Goal: Task Accomplishment & Management: Manage account settings

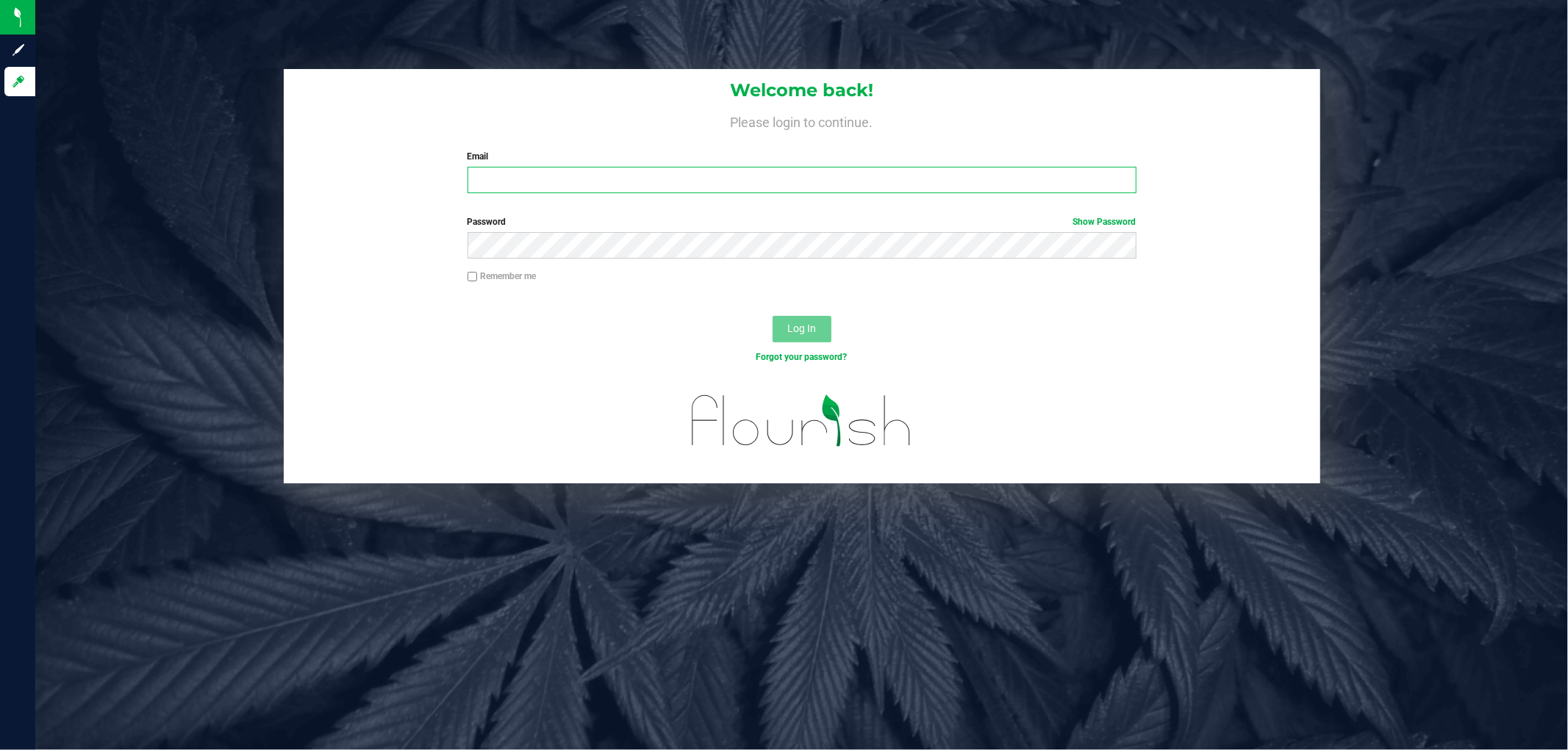
click at [510, 170] on input "Email" at bounding box center [801, 180] width 669 height 27
type input "SMAILEOI@LIVEPARALLEL.COM"
click at [773, 316] on button "Log In" at bounding box center [802, 329] width 59 height 27
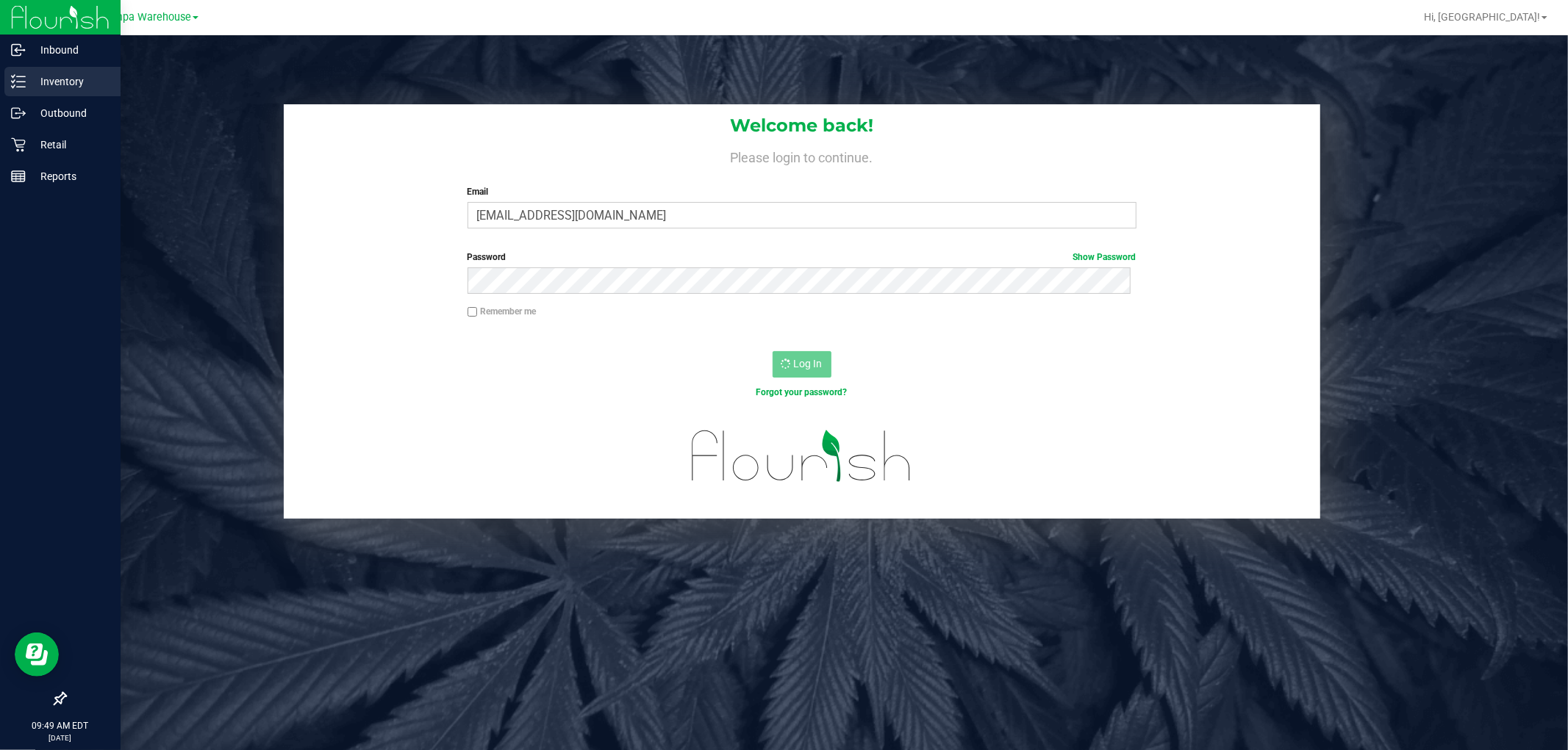
click at [41, 89] on p "Inventory" at bounding box center [70, 81] width 88 height 18
click at [54, 119] on p "Outbound" at bounding box center [70, 114] width 88 height 18
click at [35, 111] on p "Outbound" at bounding box center [70, 114] width 88 height 18
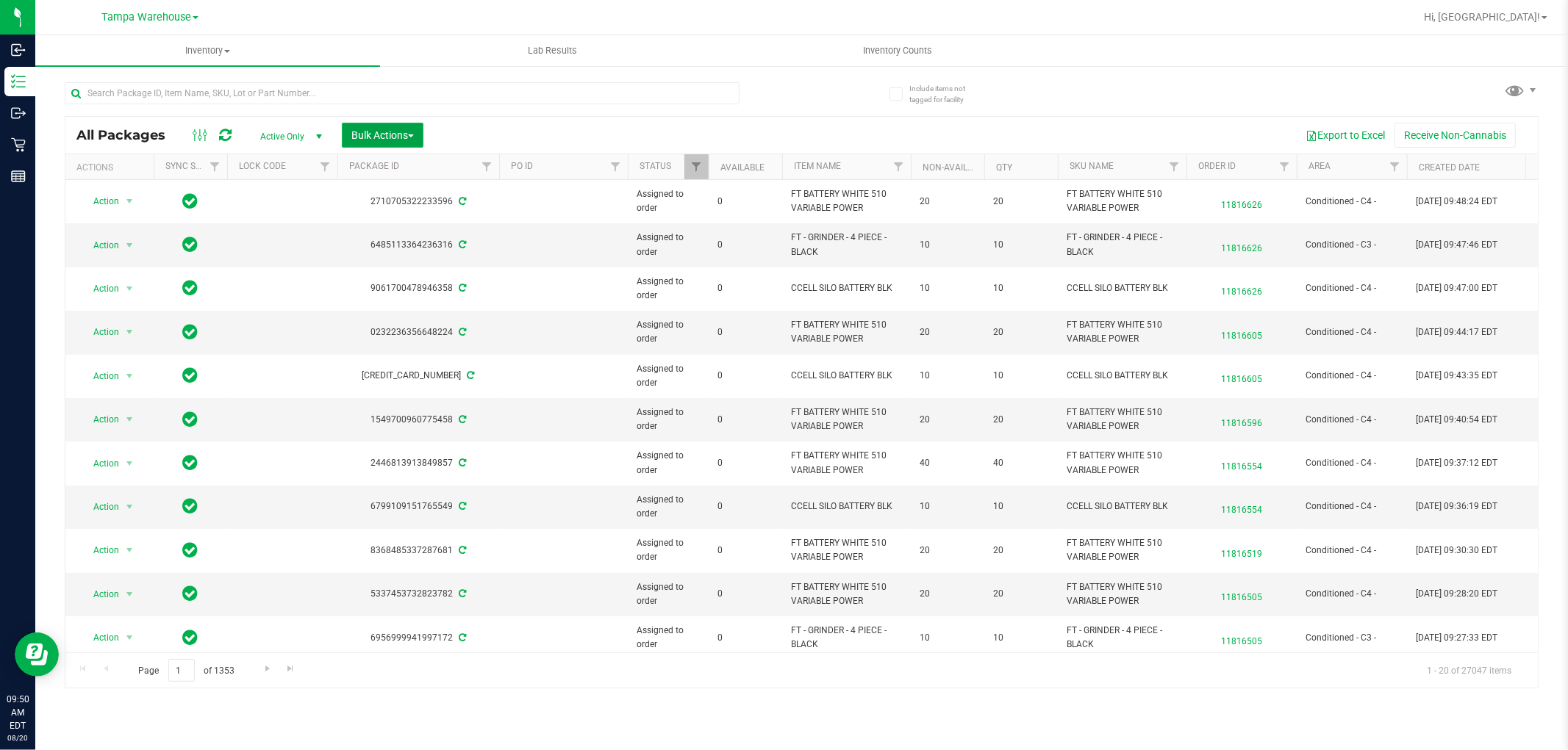
click at [379, 133] on span "Bulk Actions" at bounding box center [382, 134] width 63 height 12
click at [391, 166] on span "Add to outbound order" at bounding box center [400, 167] width 100 height 12
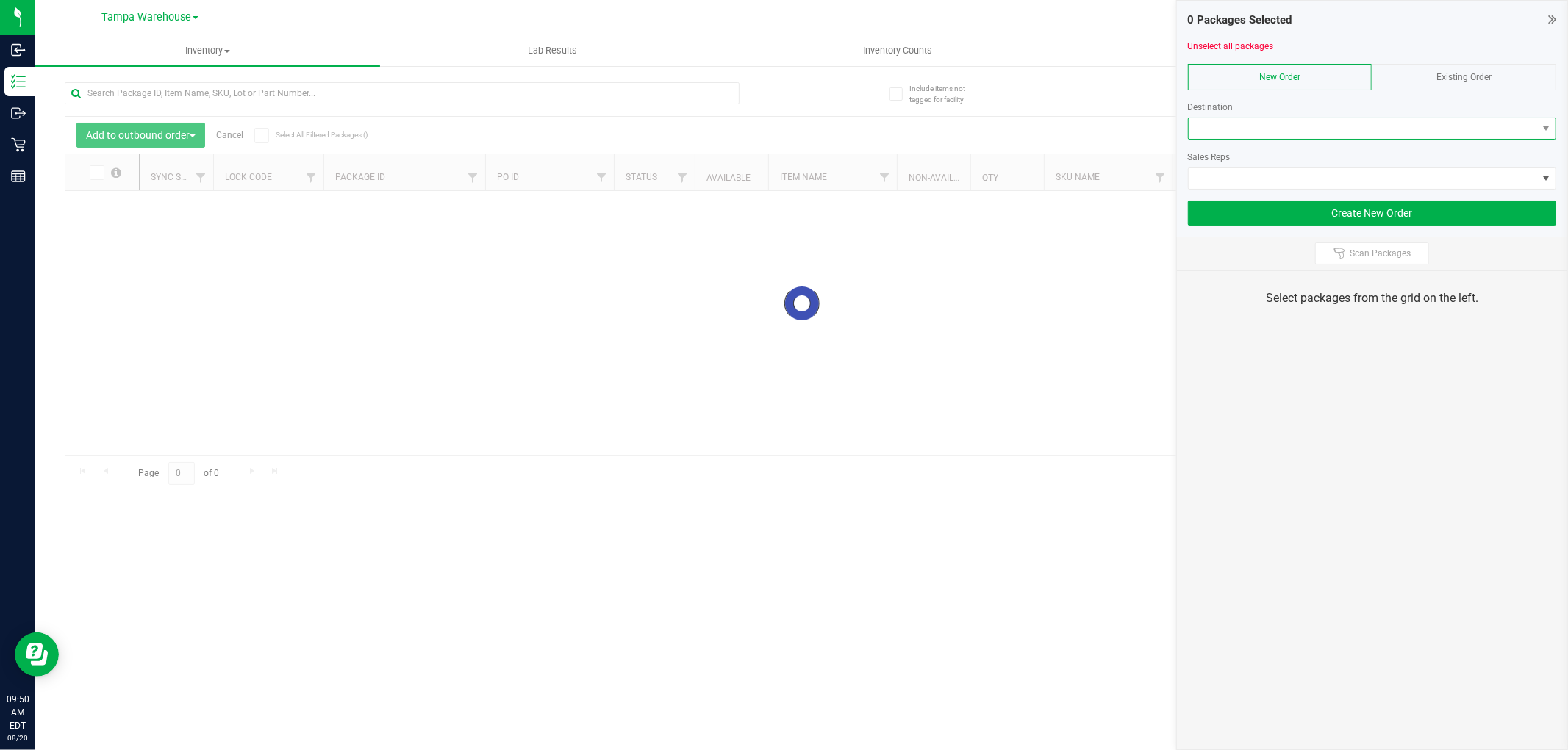
click at [1264, 137] on span at bounding box center [1362, 128] width 348 height 21
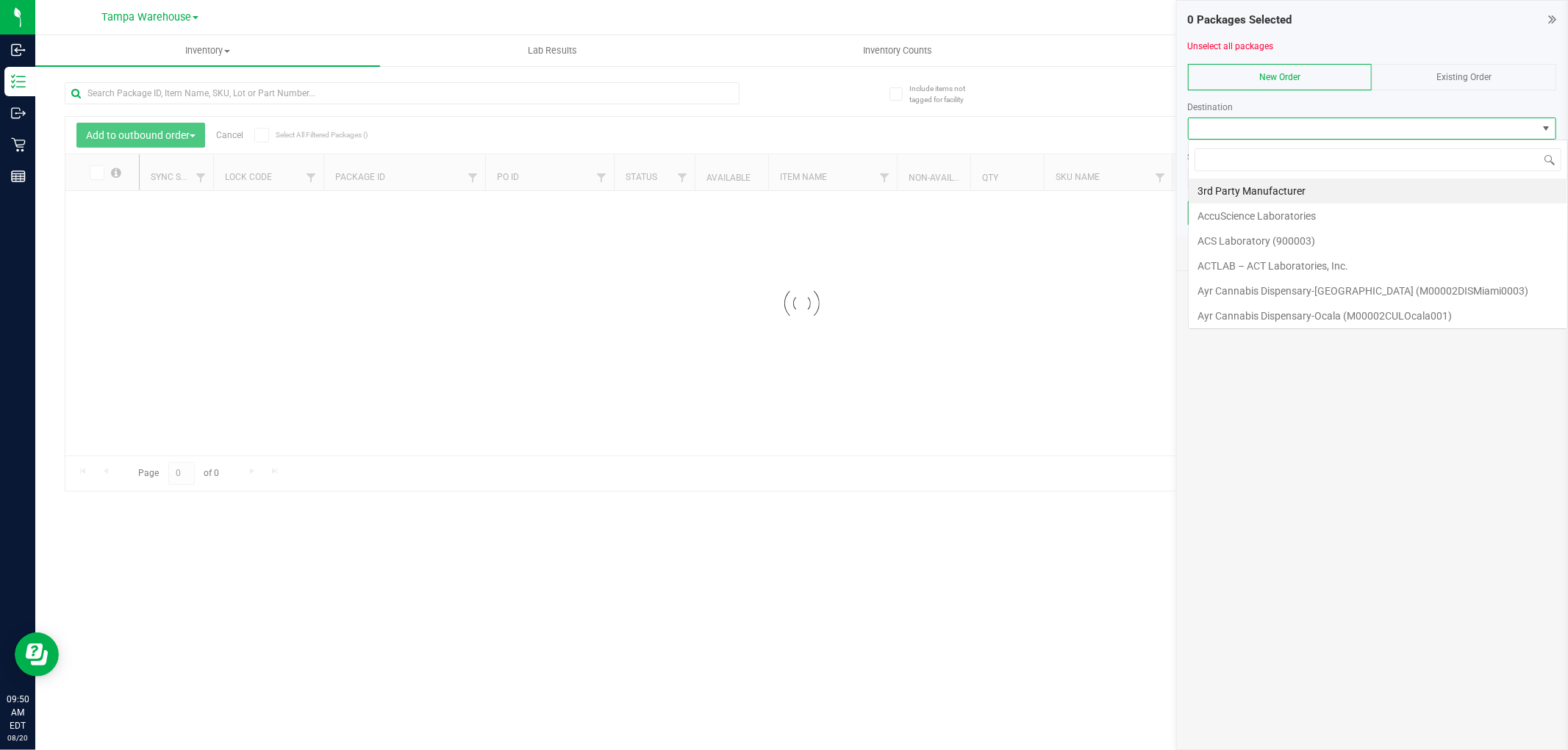
scroll to position [22, 368]
type input "lak"
click at [1212, 185] on li "[GEOGRAPHIC_DATA]" at bounding box center [1372, 191] width 367 height 25
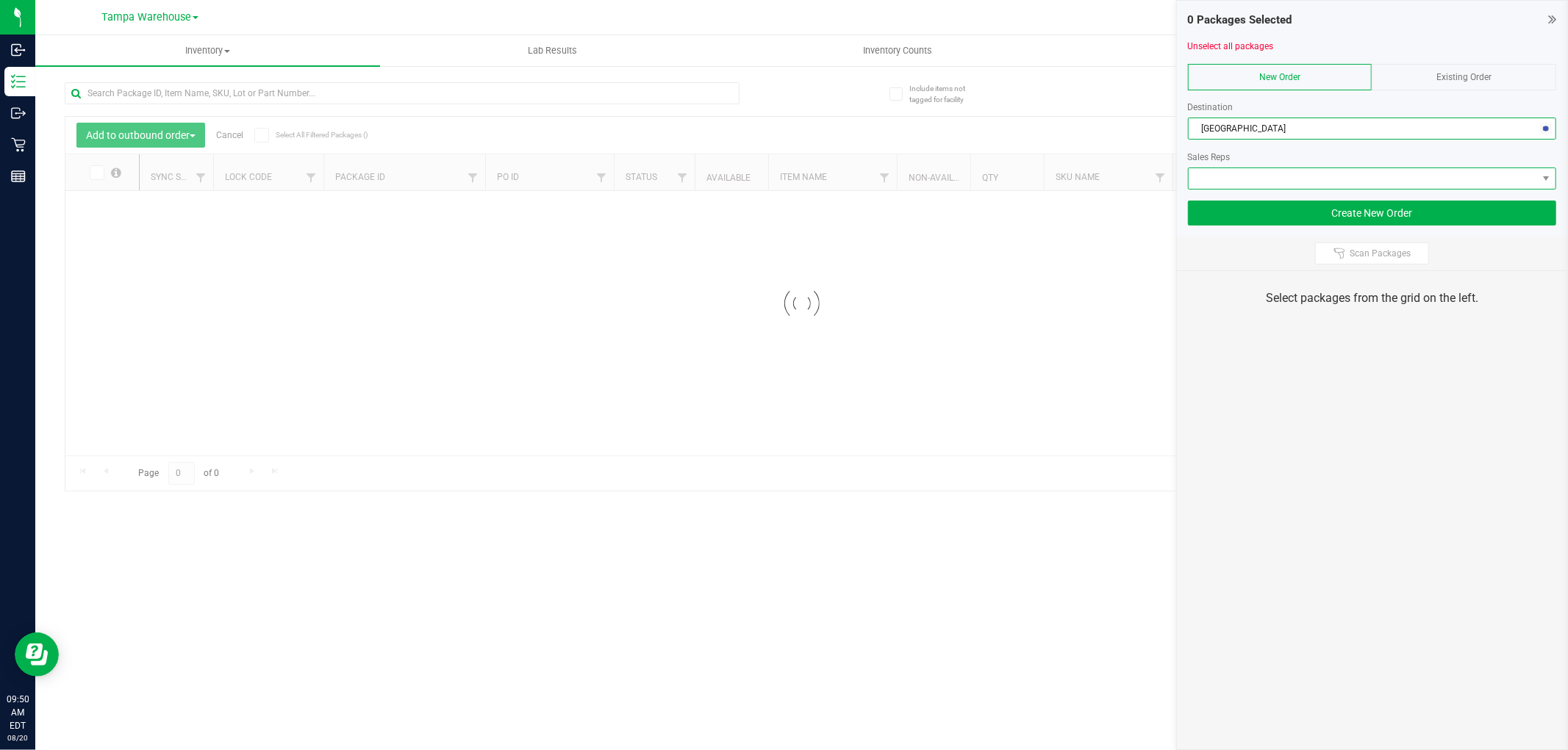
click at [1250, 179] on span at bounding box center [1362, 178] width 348 height 21
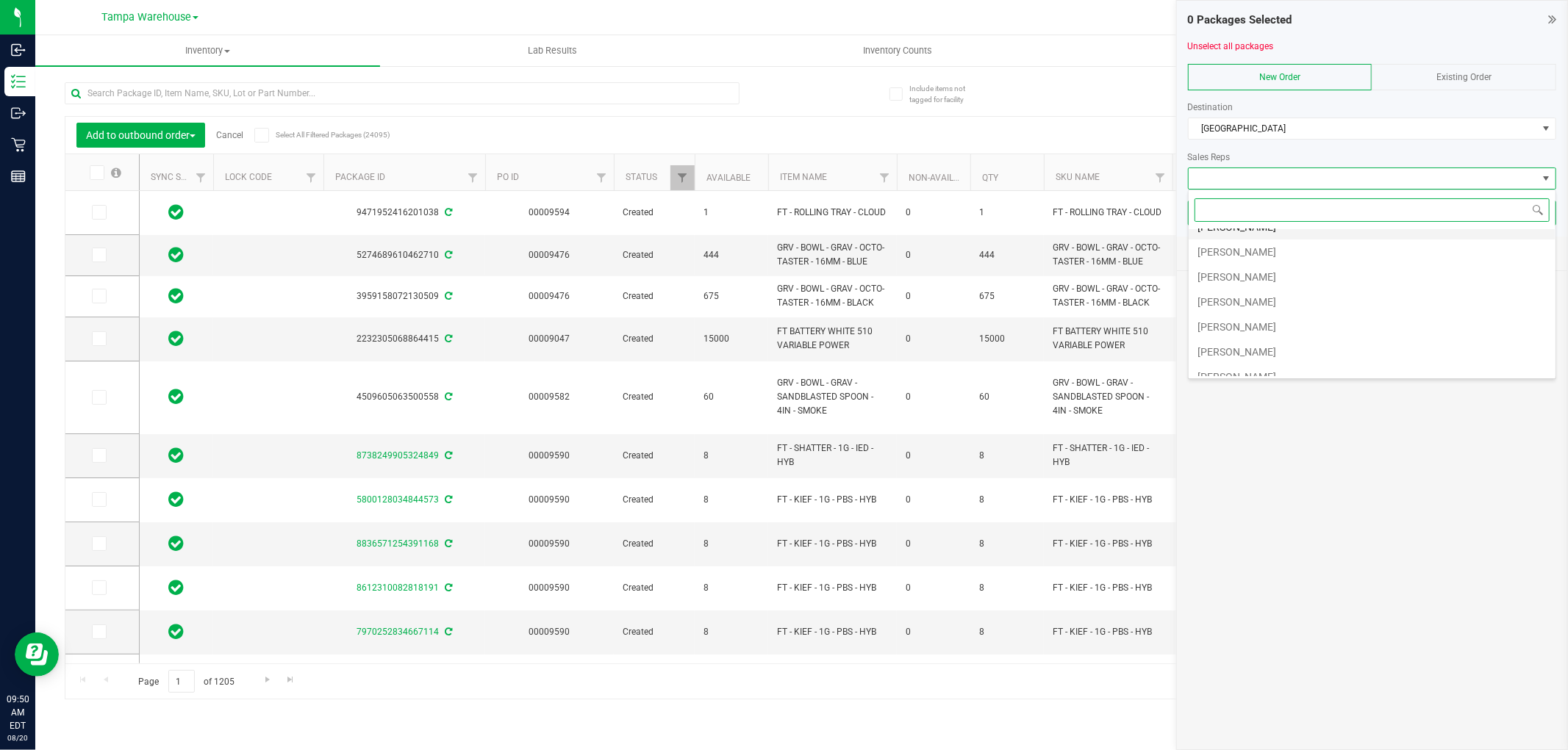
scroll to position [81, 0]
click at [1263, 311] on li "[PERSON_NAME]" at bounding box center [1372, 310] width 367 height 25
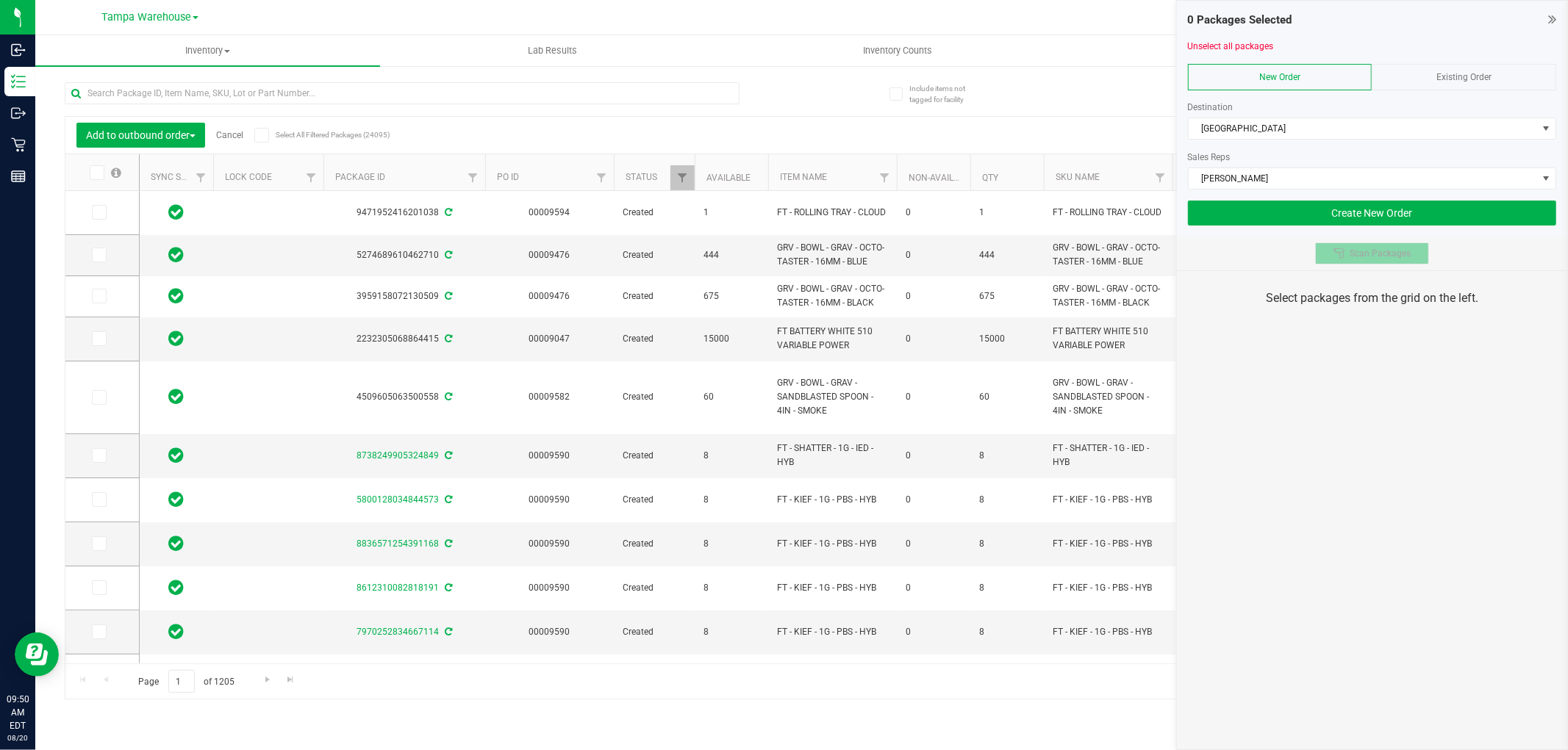
click at [1360, 255] on span "Scan Packages" at bounding box center [1380, 253] width 61 height 12
click at [1363, 373] on div "0 Packages Selected Unselect all packages New Order Existing Order Destination …" at bounding box center [1371, 375] width 391 height 750
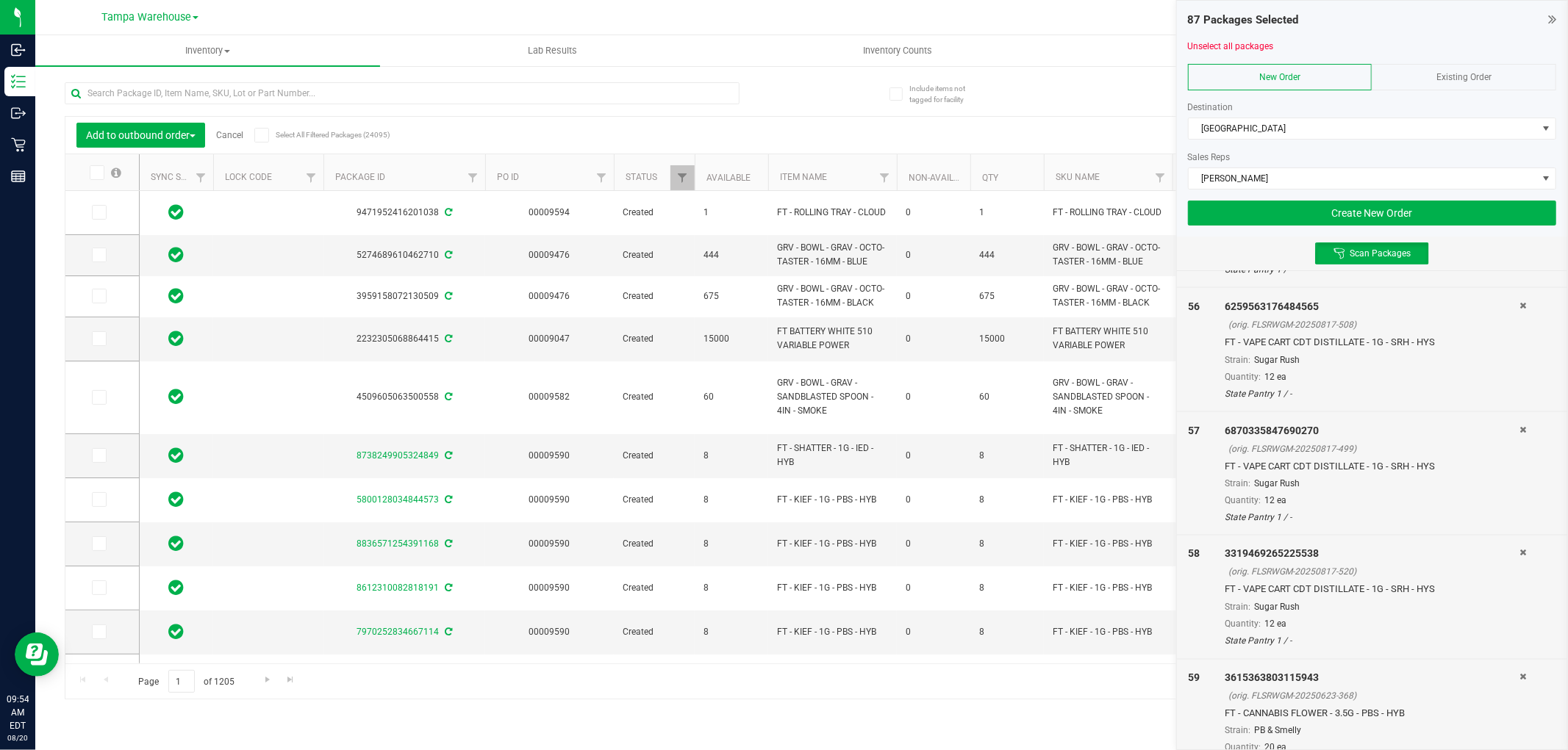
scroll to position [6768, 0]
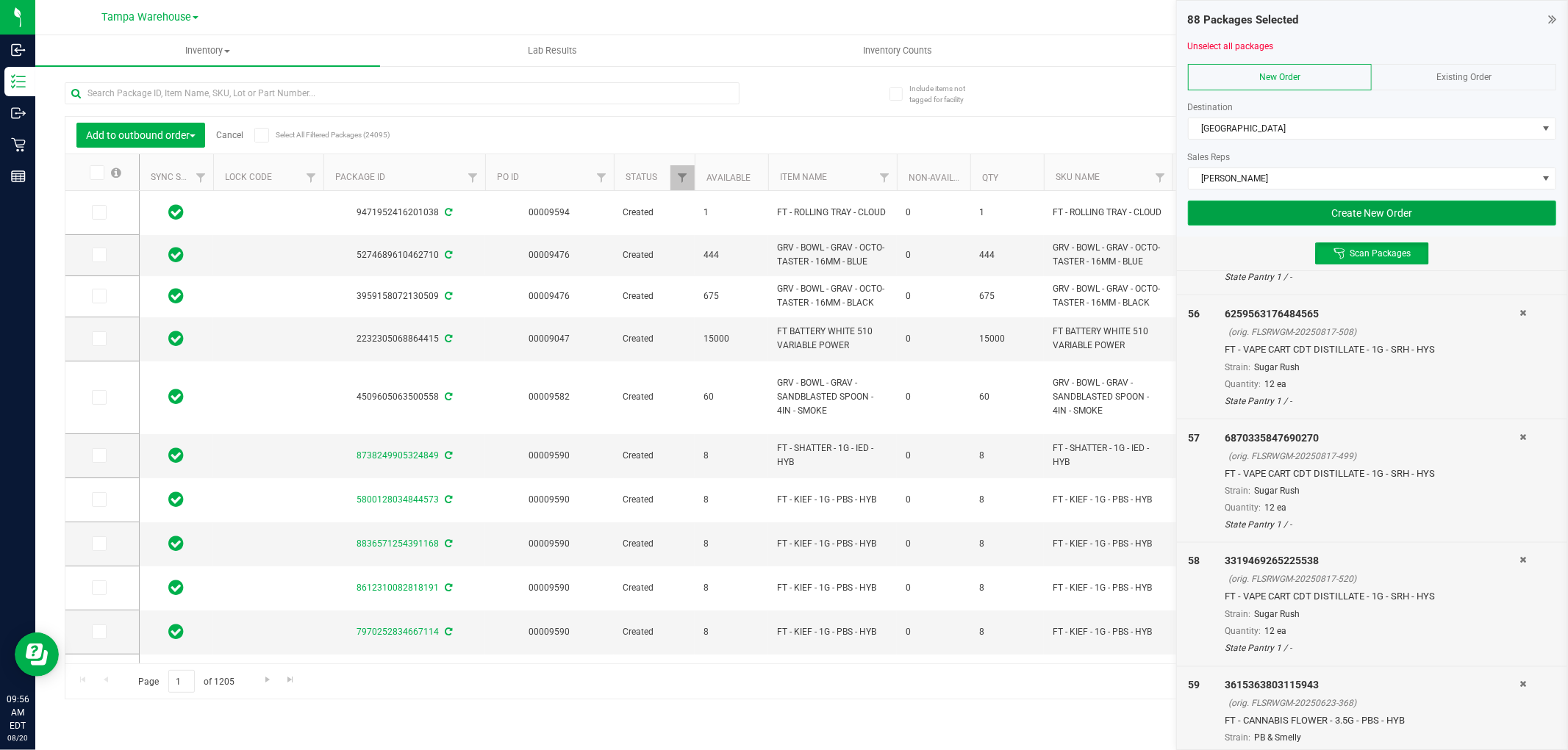
click at [1433, 202] on button "Create New Order" at bounding box center [1371, 213] width 368 height 25
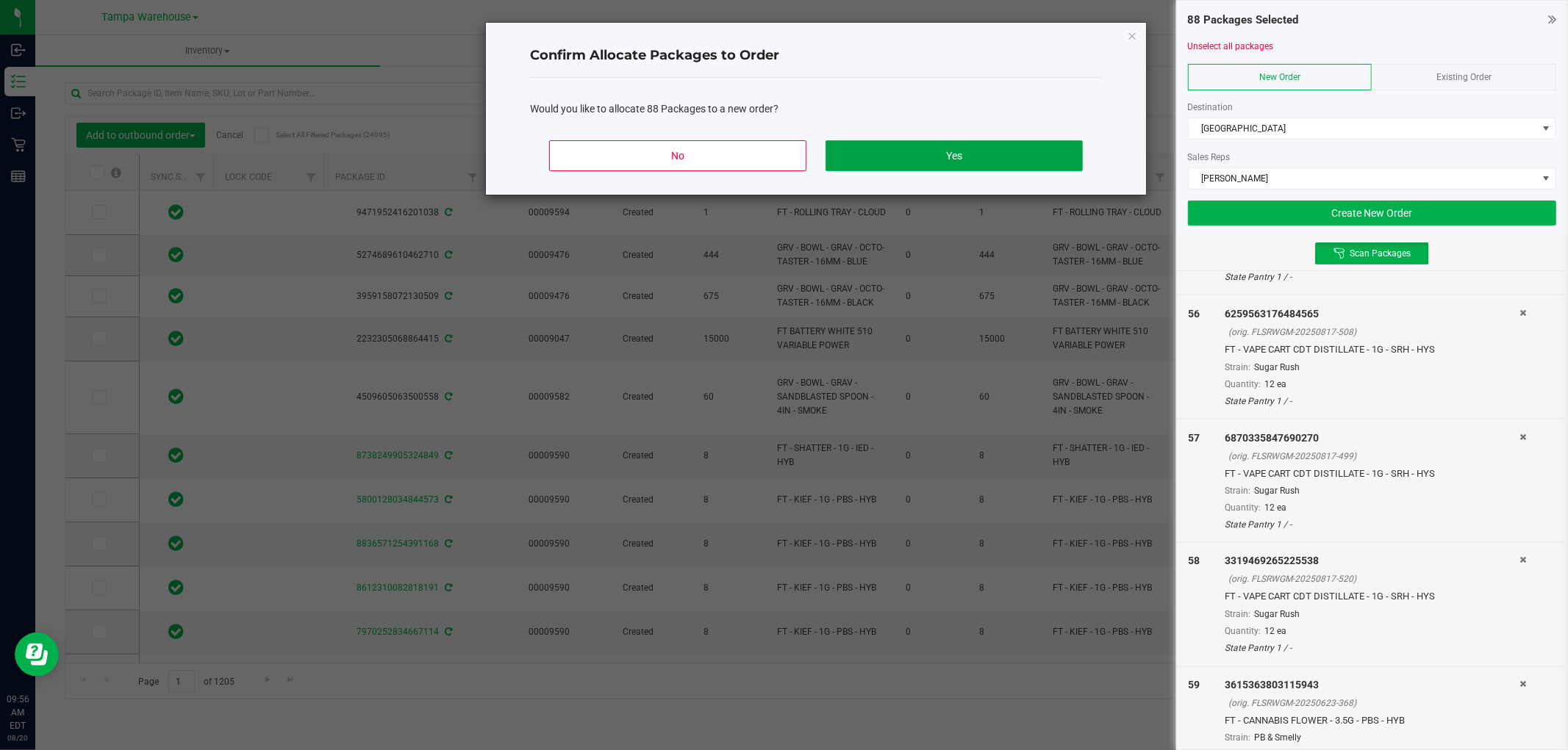
click at [1035, 166] on button "Yes" at bounding box center [954, 156] width 257 height 30
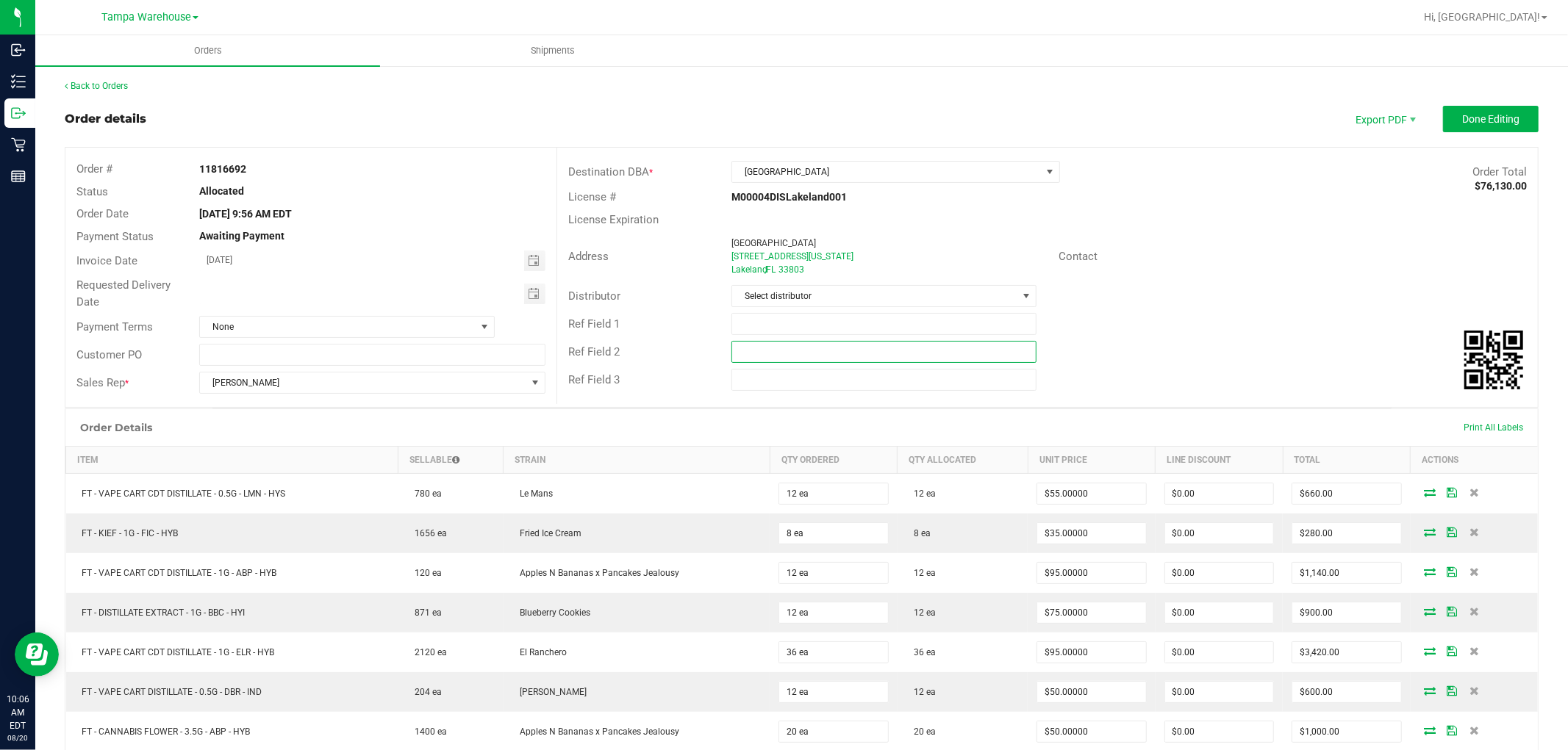
click at [864, 343] on input "text" at bounding box center [884, 352] width 305 height 22
paste input "c"
type input "cannabis"
click at [845, 326] on input "text" at bounding box center [884, 324] width 305 height 22
type input "LKL WC"
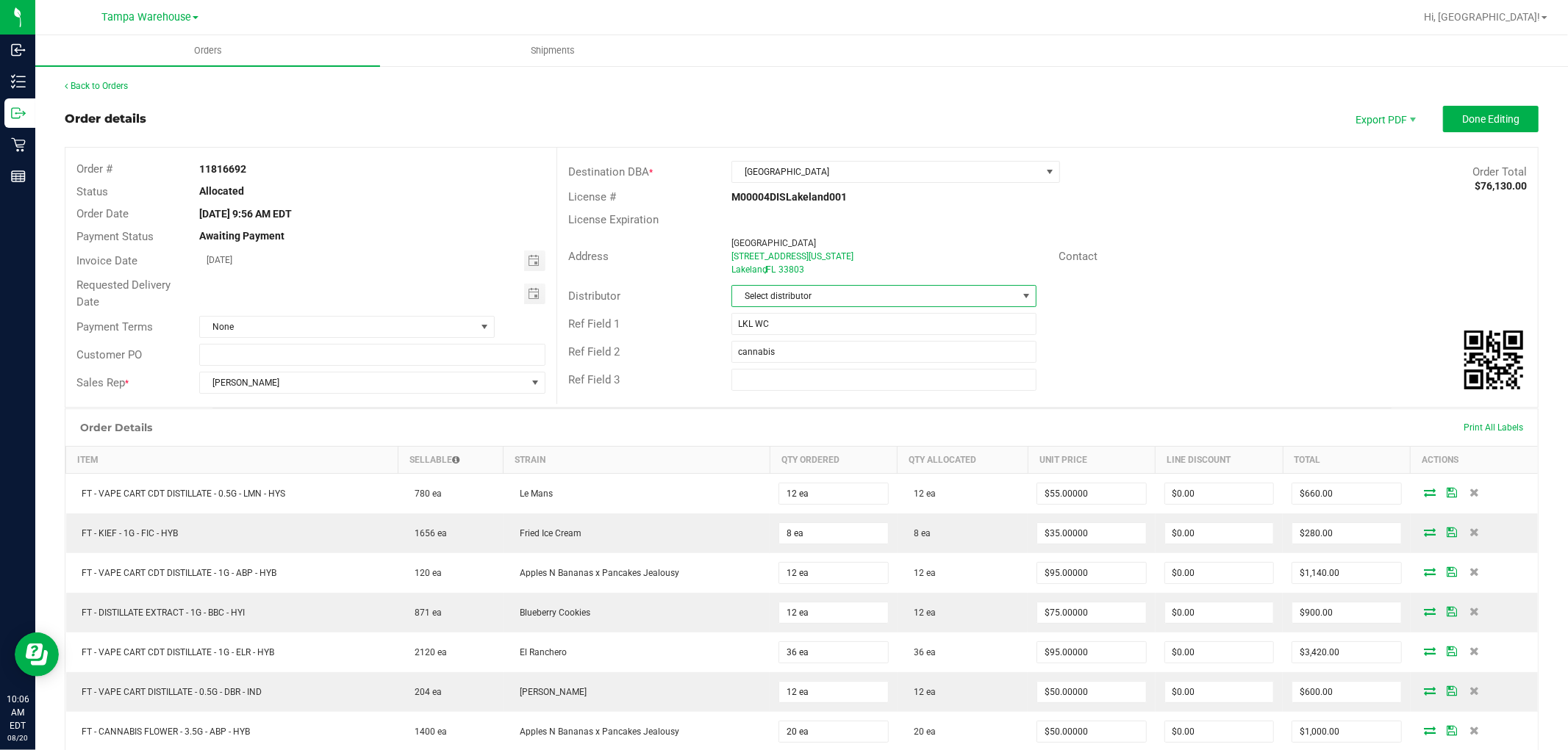
click at [850, 295] on span "Select distributor" at bounding box center [874, 295] width 285 height 21
type input "tam"
click at [810, 385] on li "Tampa Warehouse" at bounding box center [878, 384] width 301 height 25
click at [533, 294] on span "Toggle calendar" at bounding box center [533, 294] width 12 height 12
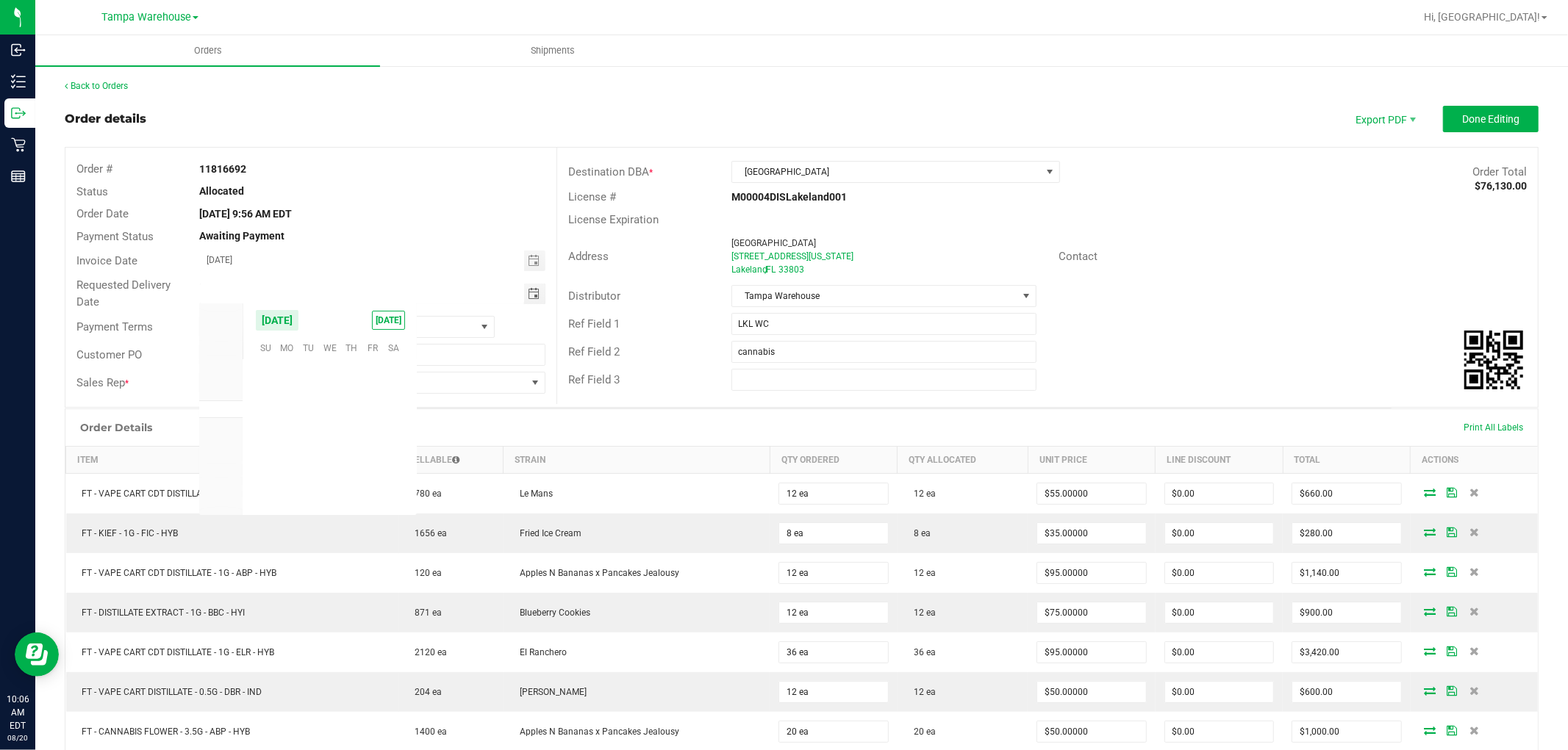
scroll to position [238065, 0]
click at [357, 433] on span "21" at bounding box center [351, 437] width 21 height 22
type input "08/21/2025"
click at [1469, 127] on button "Done Editing" at bounding box center [1490, 119] width 96 height 27
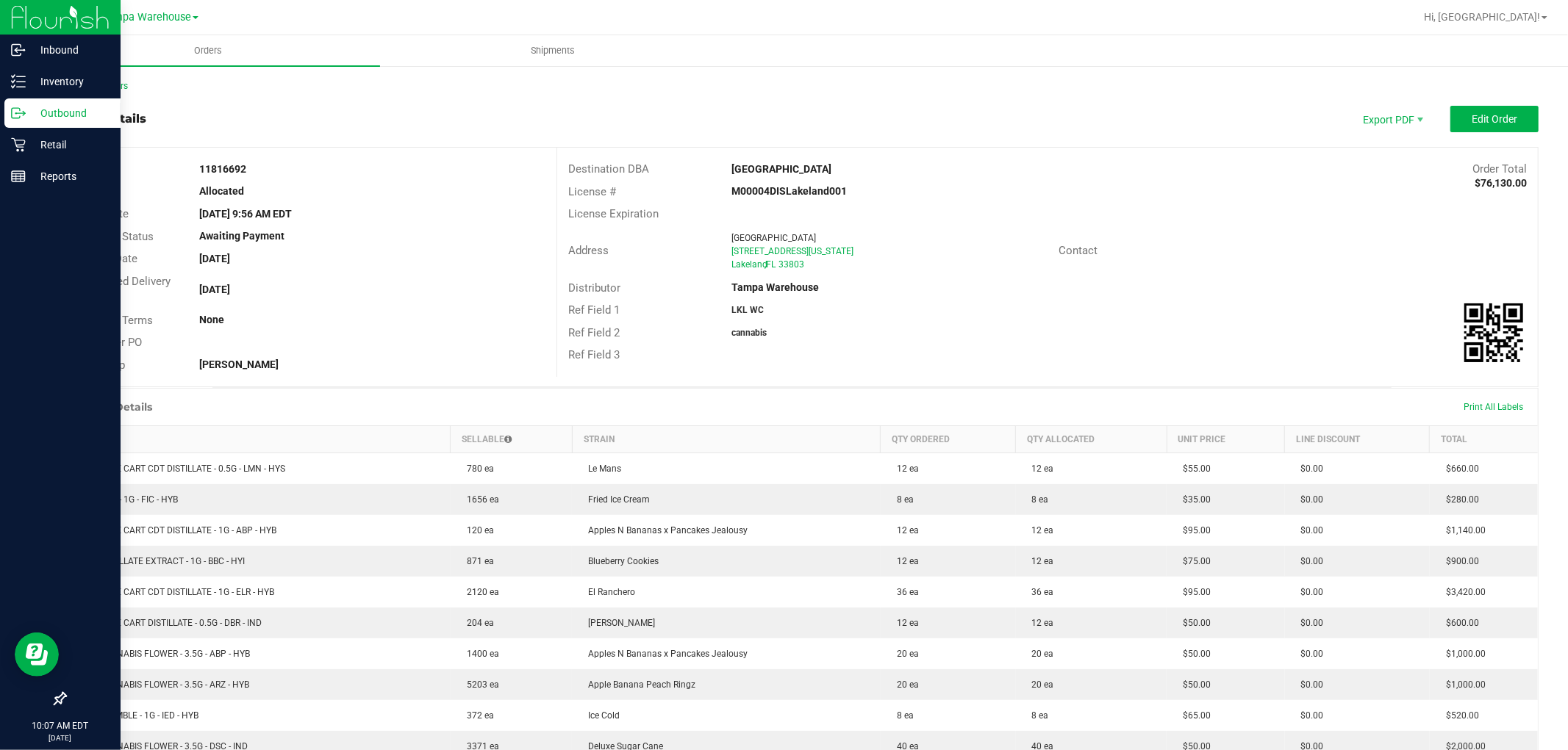
click at [28, 108] on p "Outbound" at bounding box center [70, 114] width 88 height 18
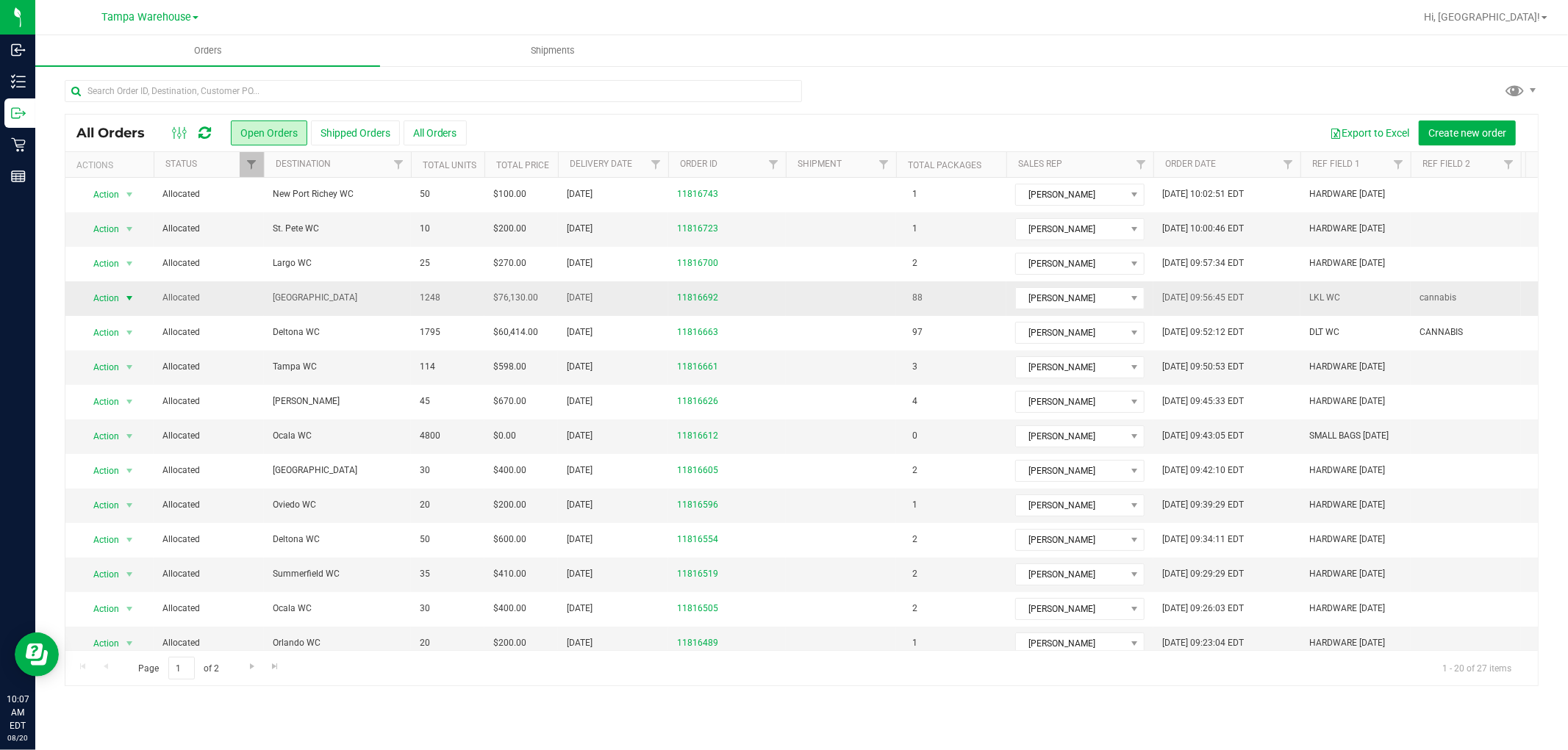
click at [121, 298] on span "select" at bounding box center [130, 298] width 19 height 21
click at [131, 364] on li "Edit order" at bounding box center [135, 367] width 110 height 22
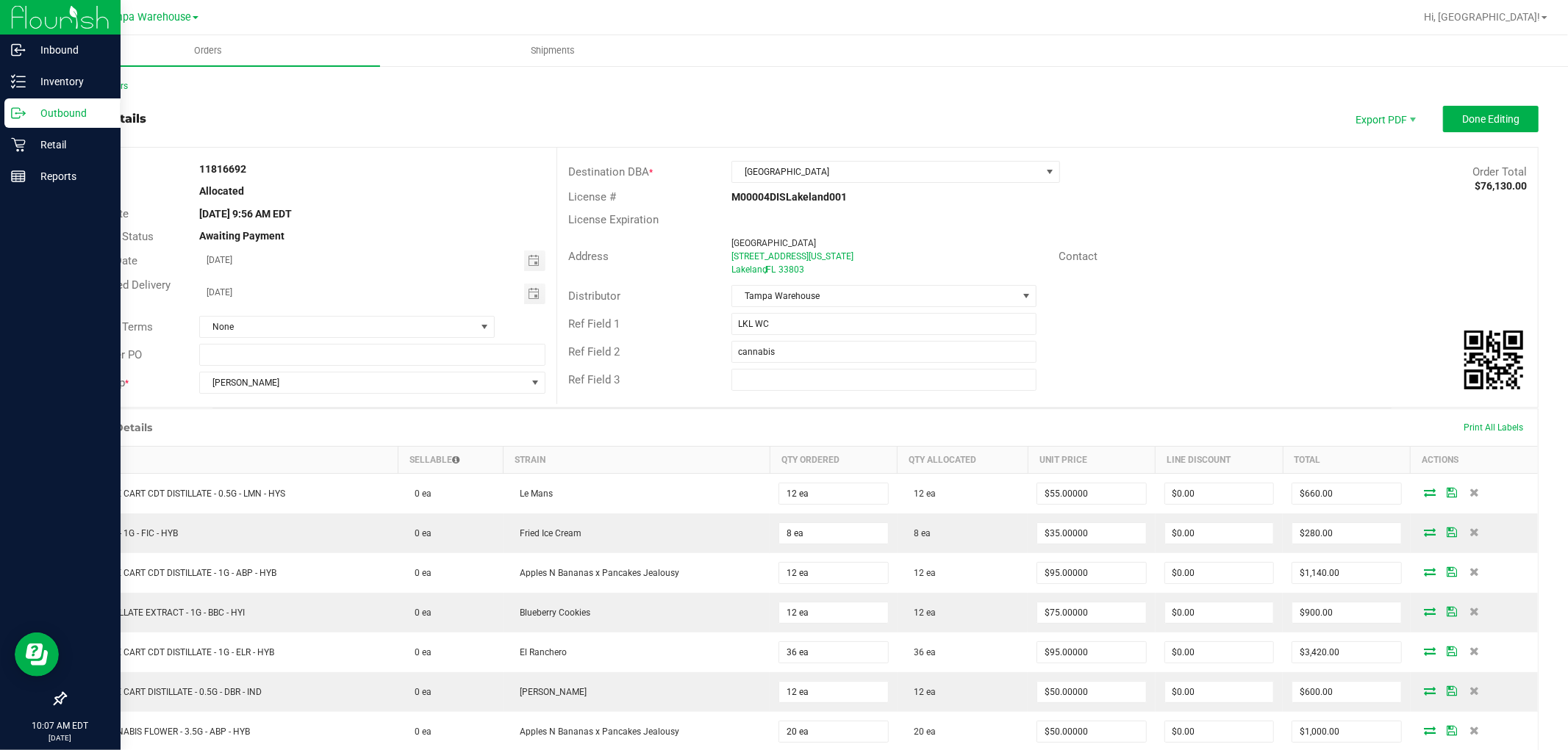
click at [23, 113] on icon at bounding box center [23, 112] width 2 height 2
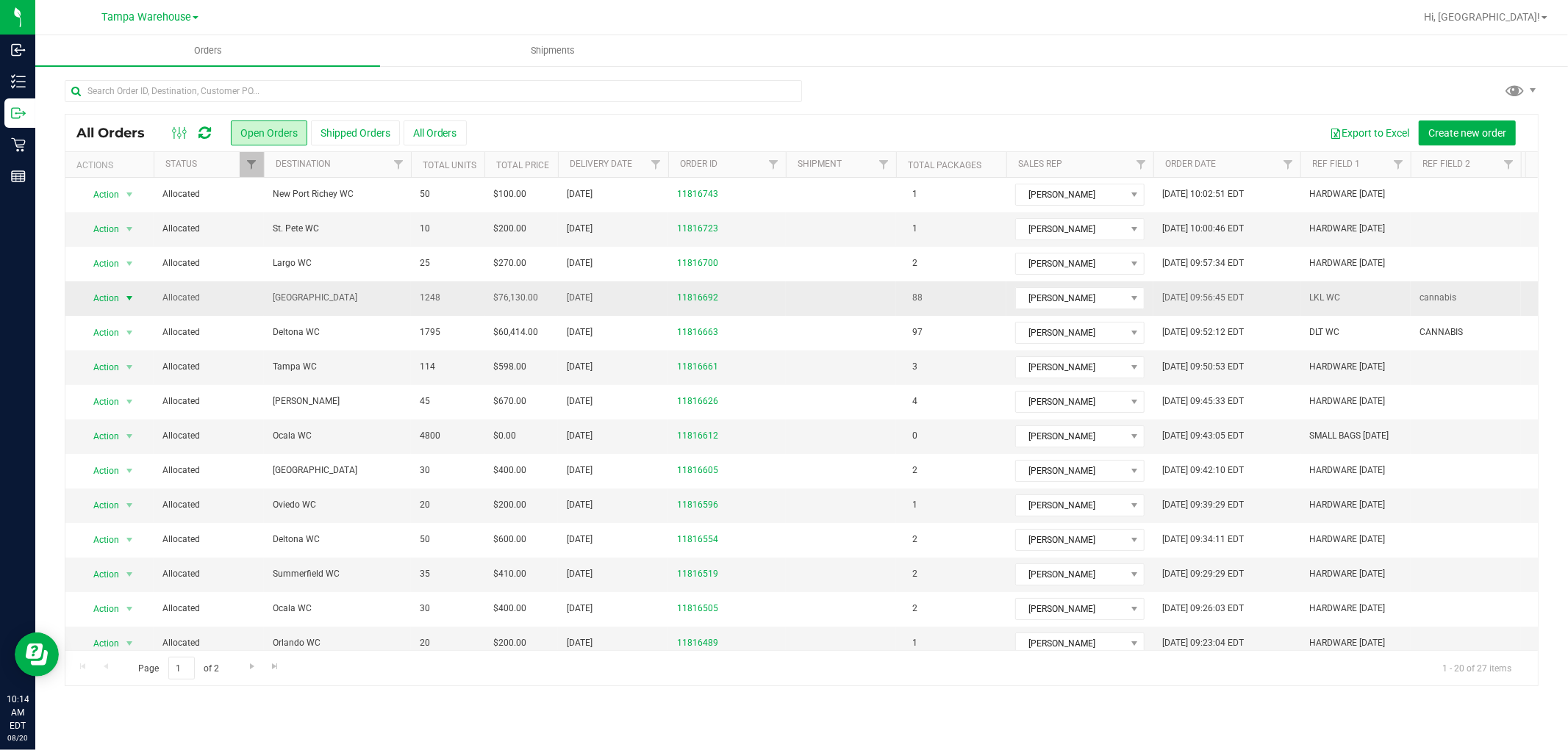
click at [125, 299] on span "select" at bounding box center [129, 298] width 12 height 12
click at [137, 515] on li "Print packing list" at bounding box center [135, 516] width 110 height 22
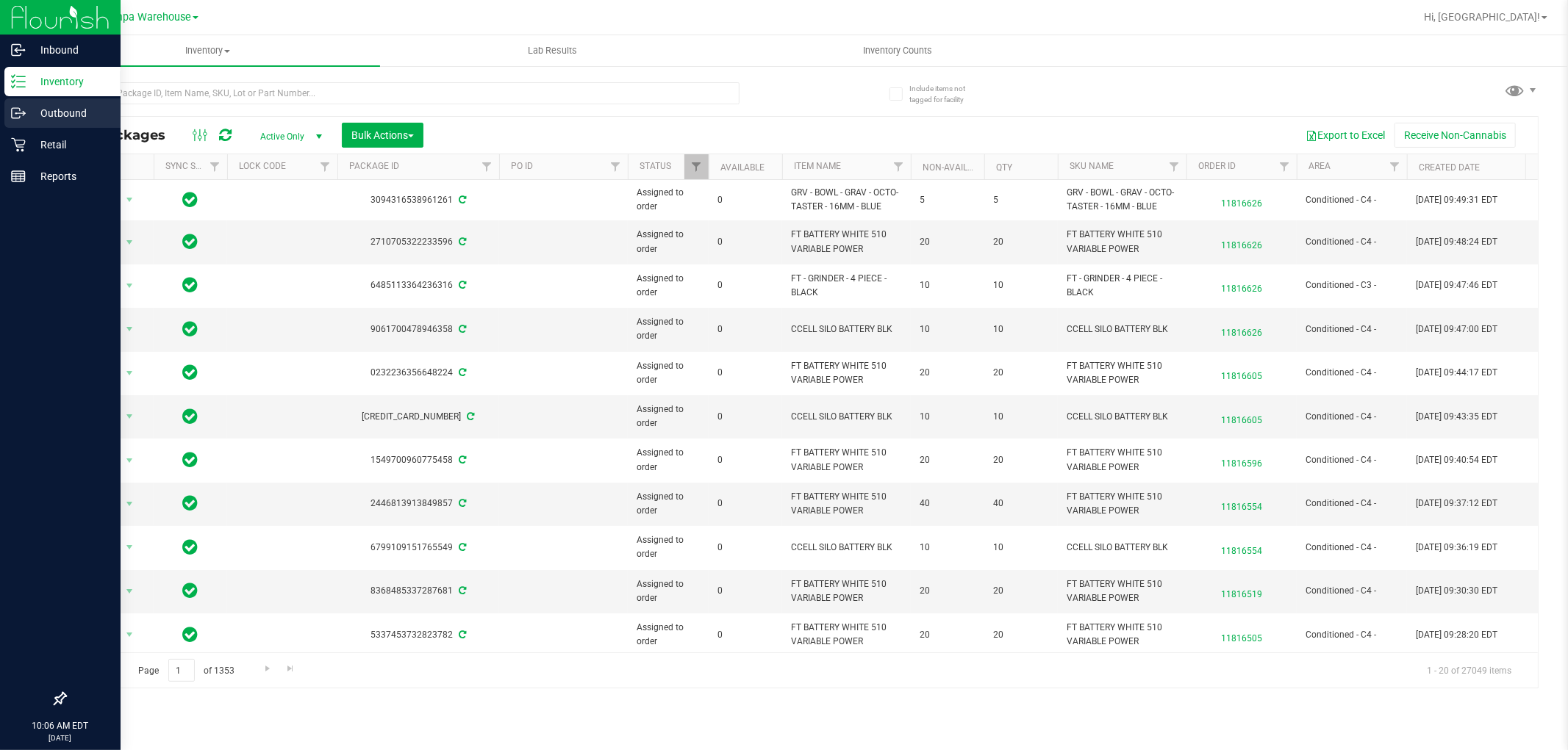
click at [72, 108] on p "Outbound" at bounding box center [70, 114] width 88 height 18
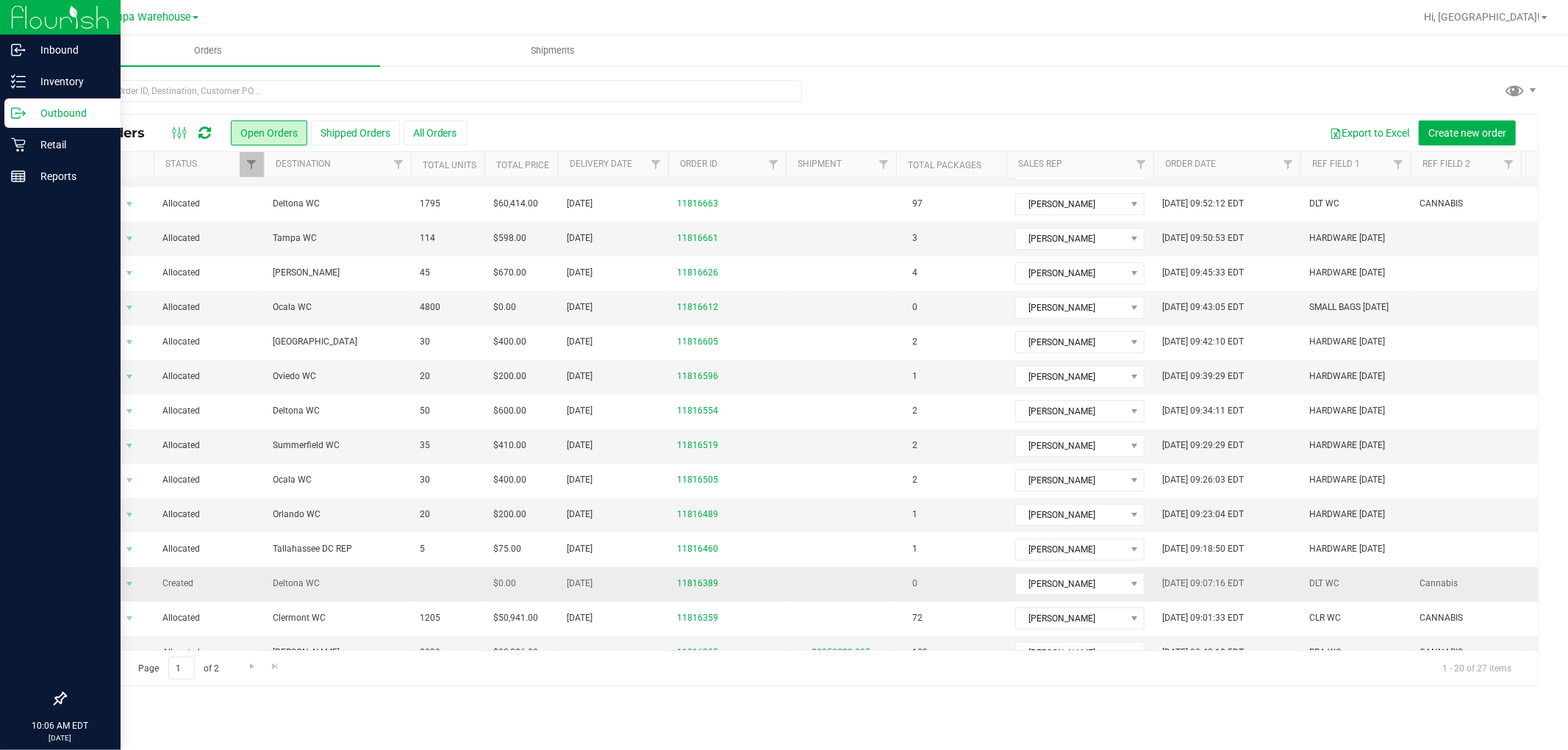
scroll to position [233, 0]
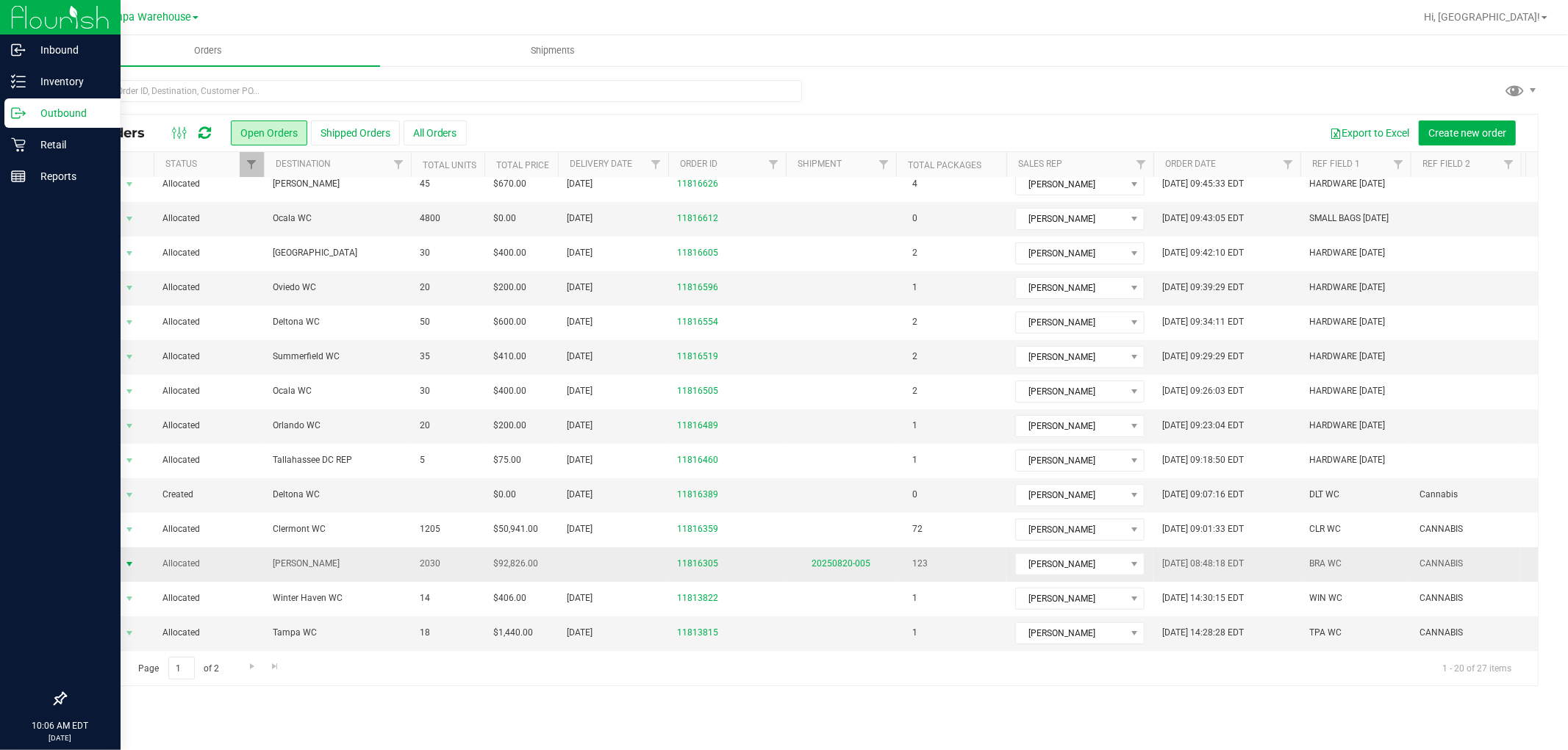
click at [125, 558] on span "select" at bounding box center [129, 564] width 12 height 12
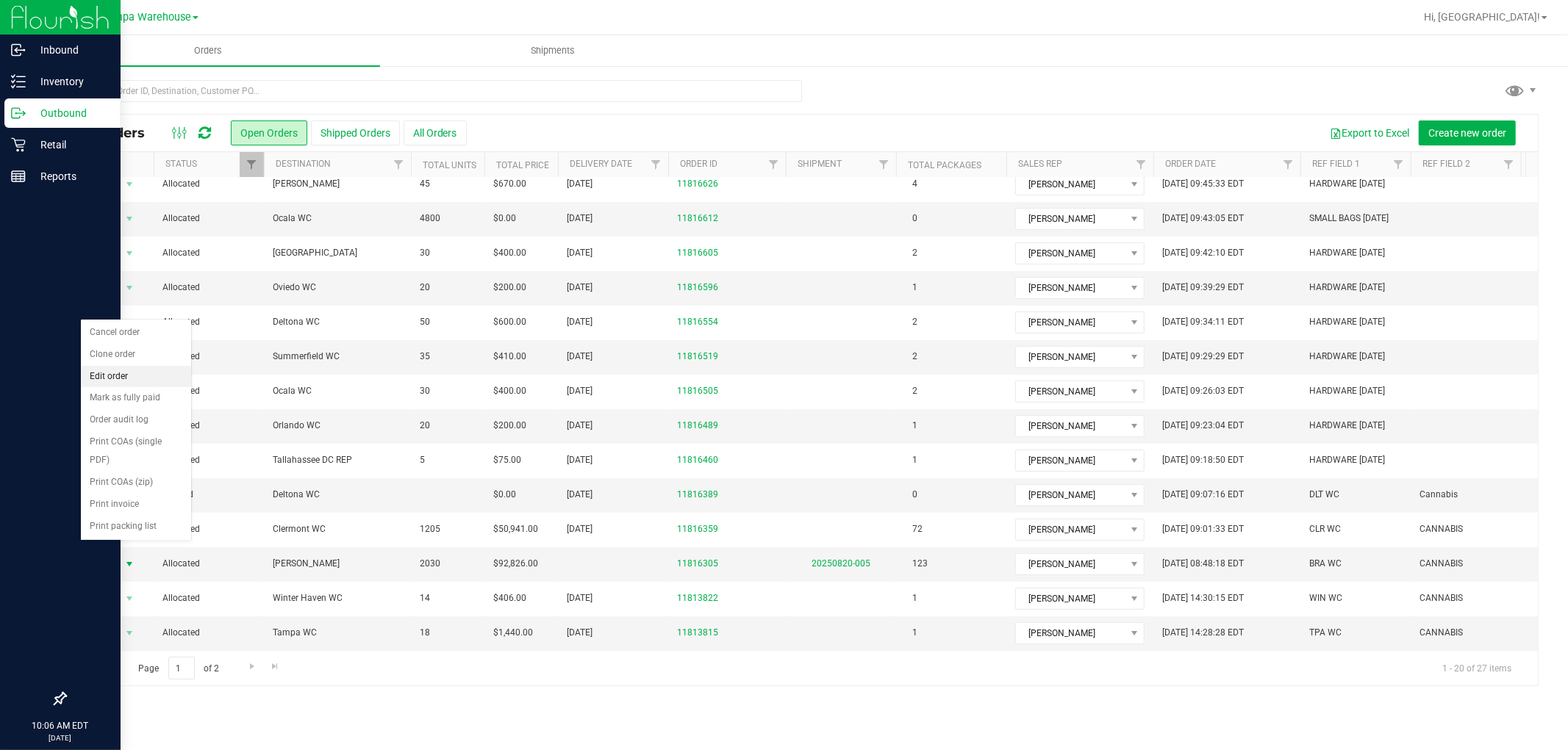
click at [133, 383] on li "Edit order" at bounding box center [135, 377] width 110 height 22
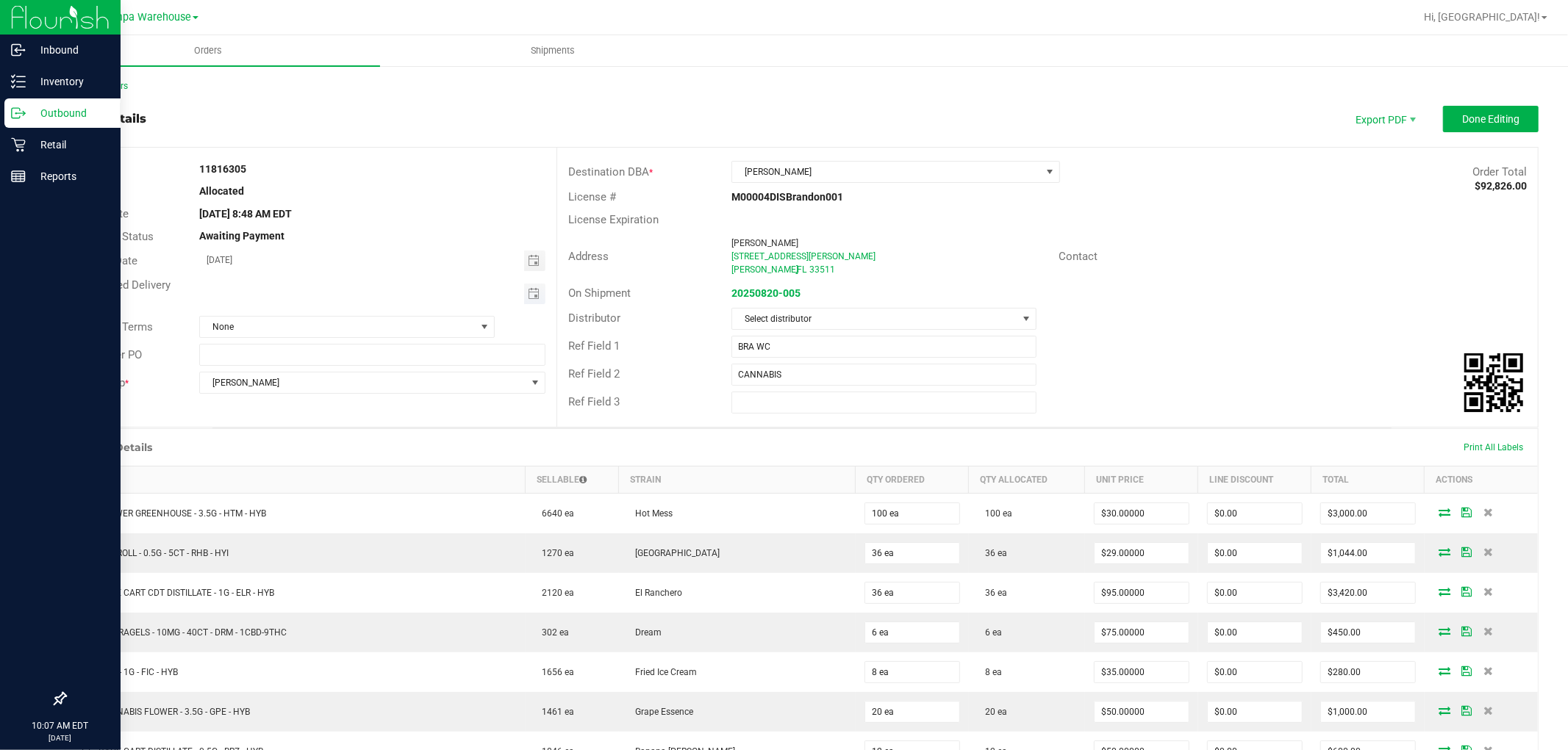
click at [531, 302] on span "Toggle calendar" at bounding box center [535, 294] width 21 height 21
click at [350, 436] on span "21" at bounding box center [351, 437] width 21 height 22
type input "08/21/2025"
click at [1485, 121] on span "Done Editing" at bounding box center [1490, 118] width 57 height 12
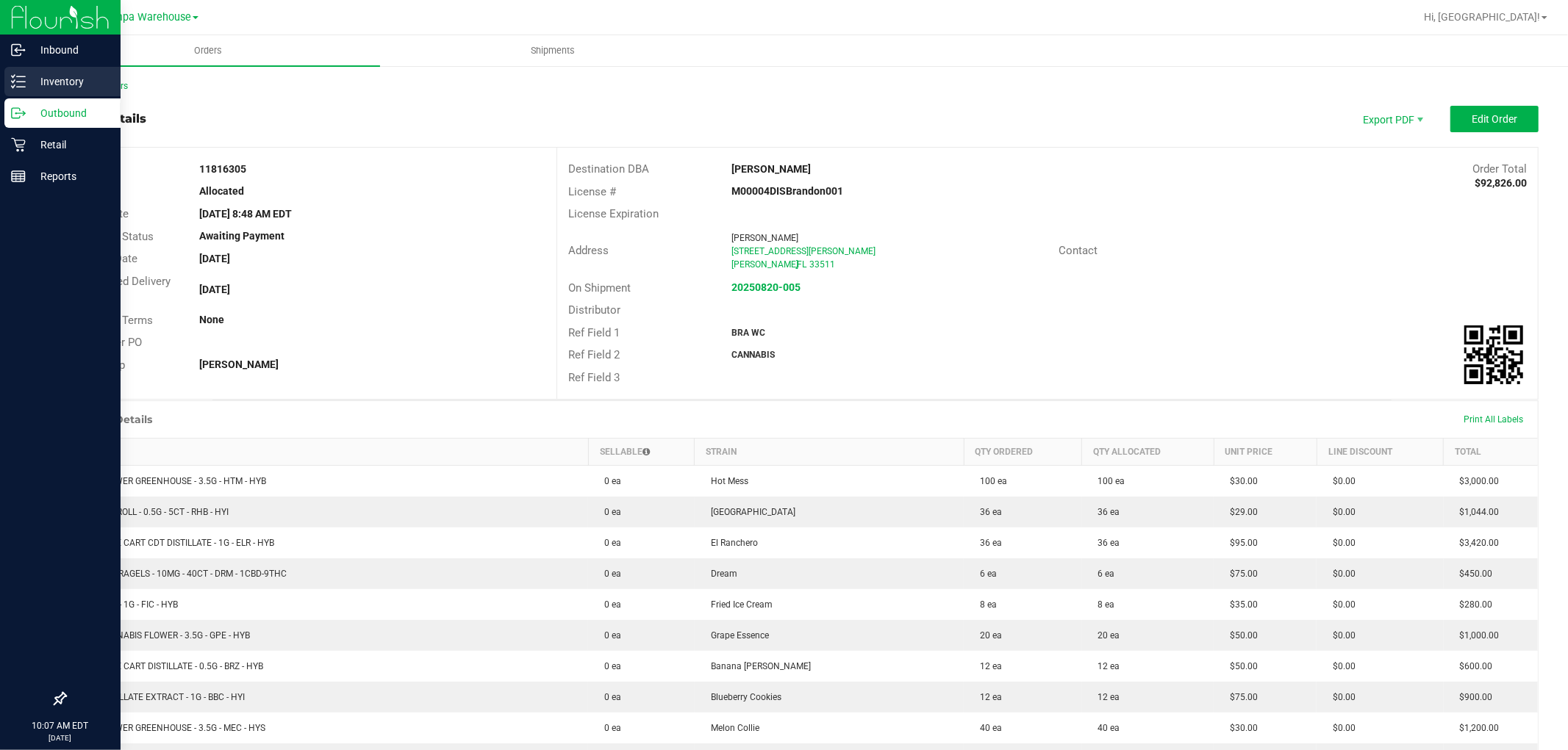
click at [27, 73] on p "Inventory" at bounding box center [70, 81] width 88 height 18
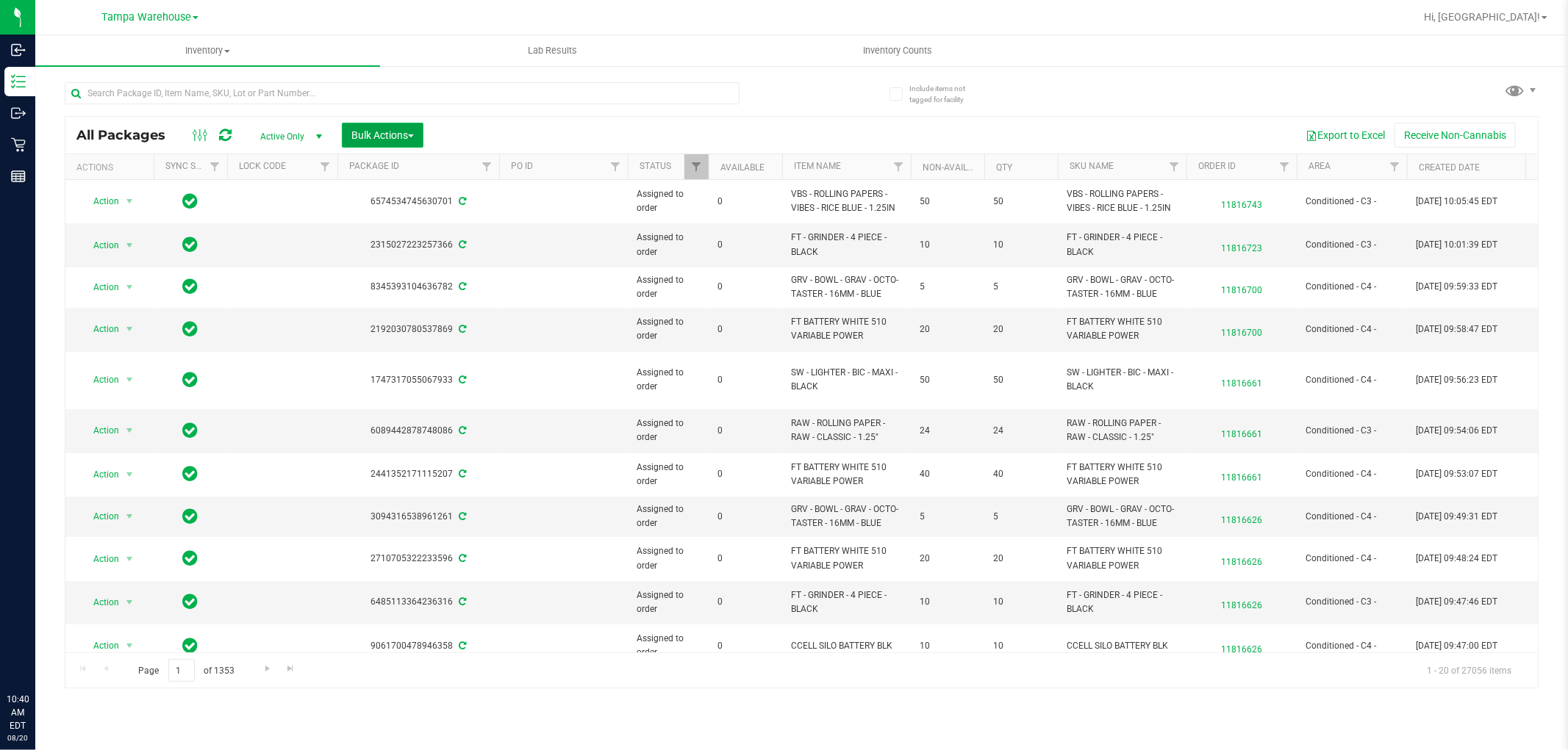
click at [387, 134] on span "Bulk Actions" at bounding box center [382, 134] width 63 height 12
click at [420, 172] on span "Add to outbound order" at bounding box center [400, 167] width 100 height 12
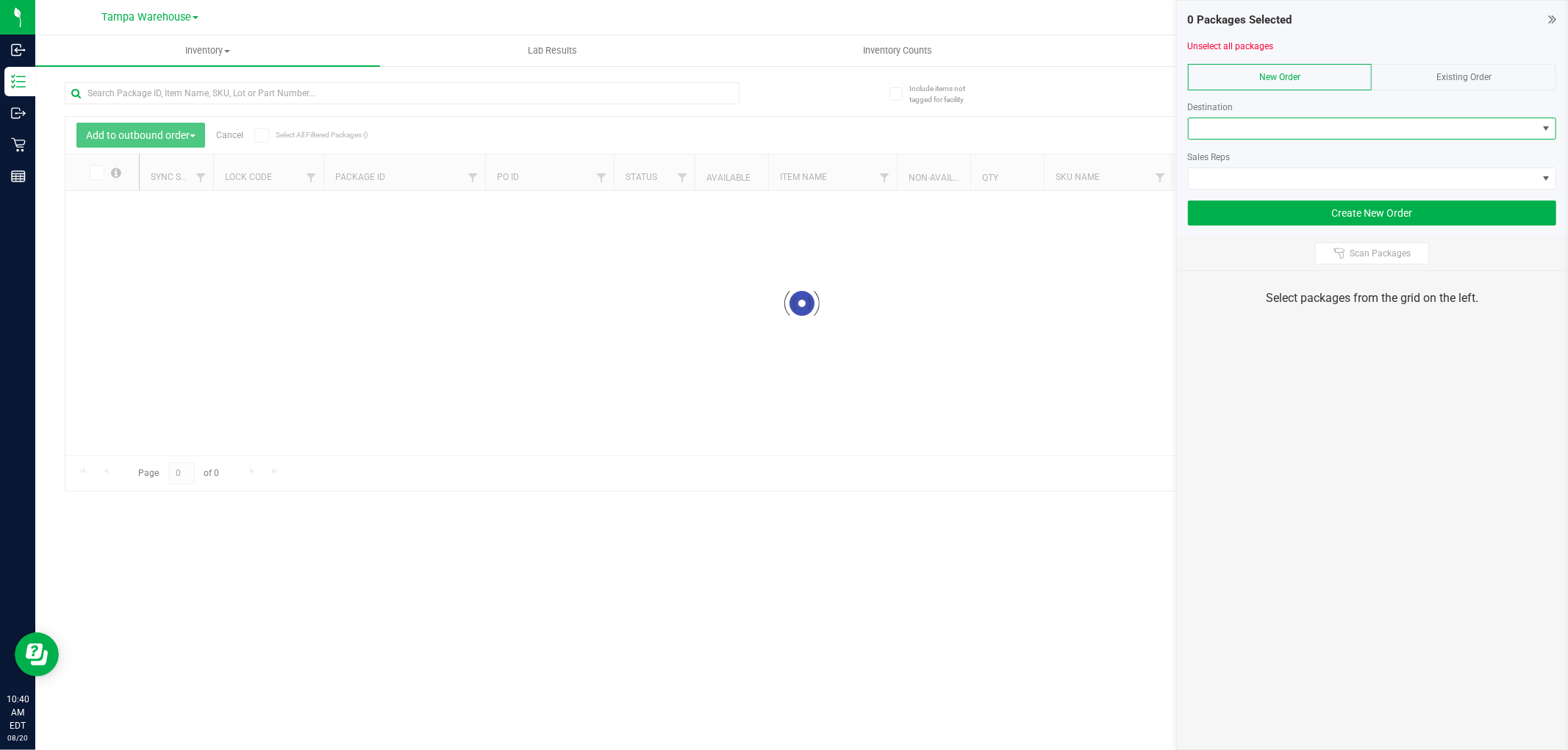
click at [1437, 124] on span at bounding box center [1362, 128] width 348 height 21
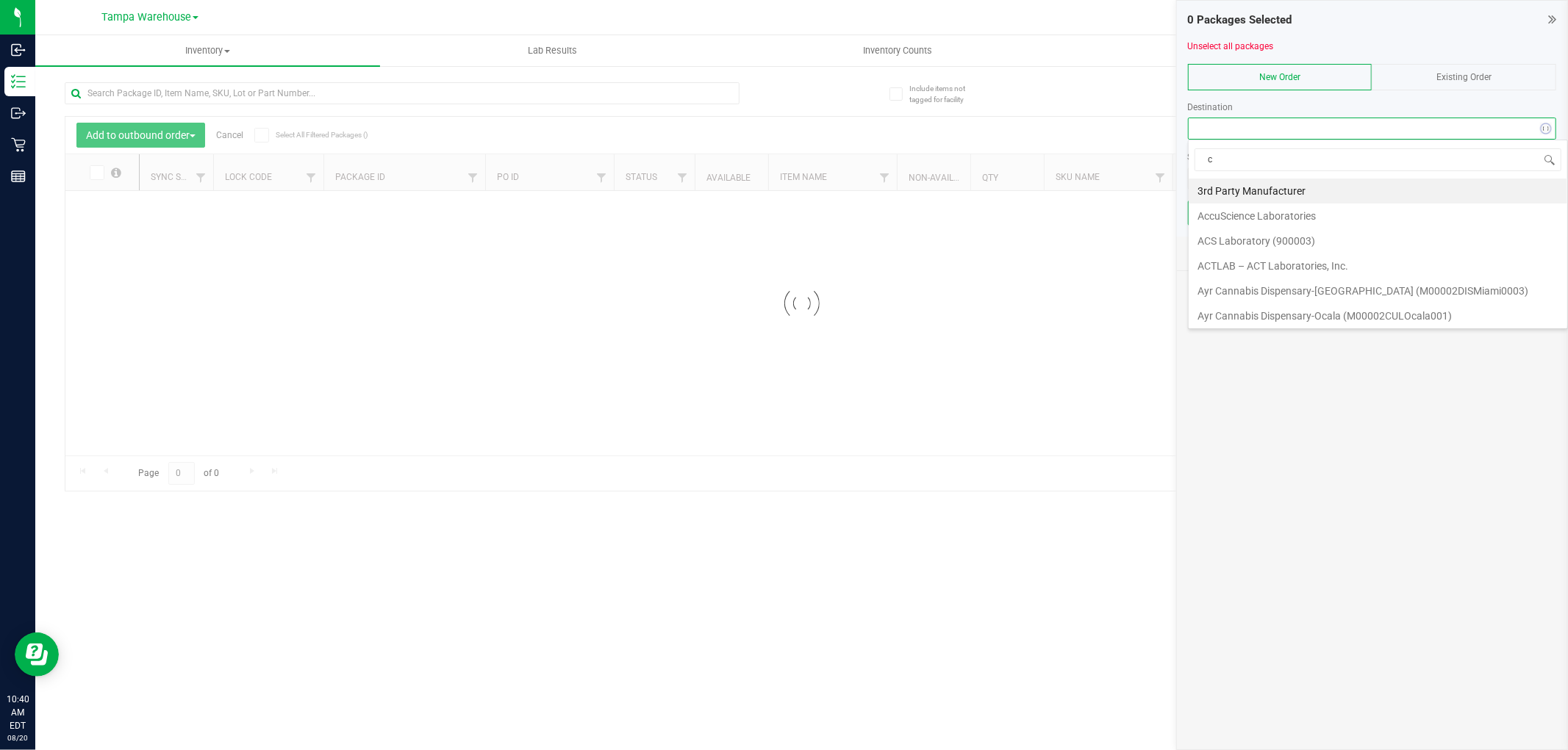
type input "co"
click at [1368, 190] on li "Colonial WC" at bounding box center [1377, 191] width 379 height 25
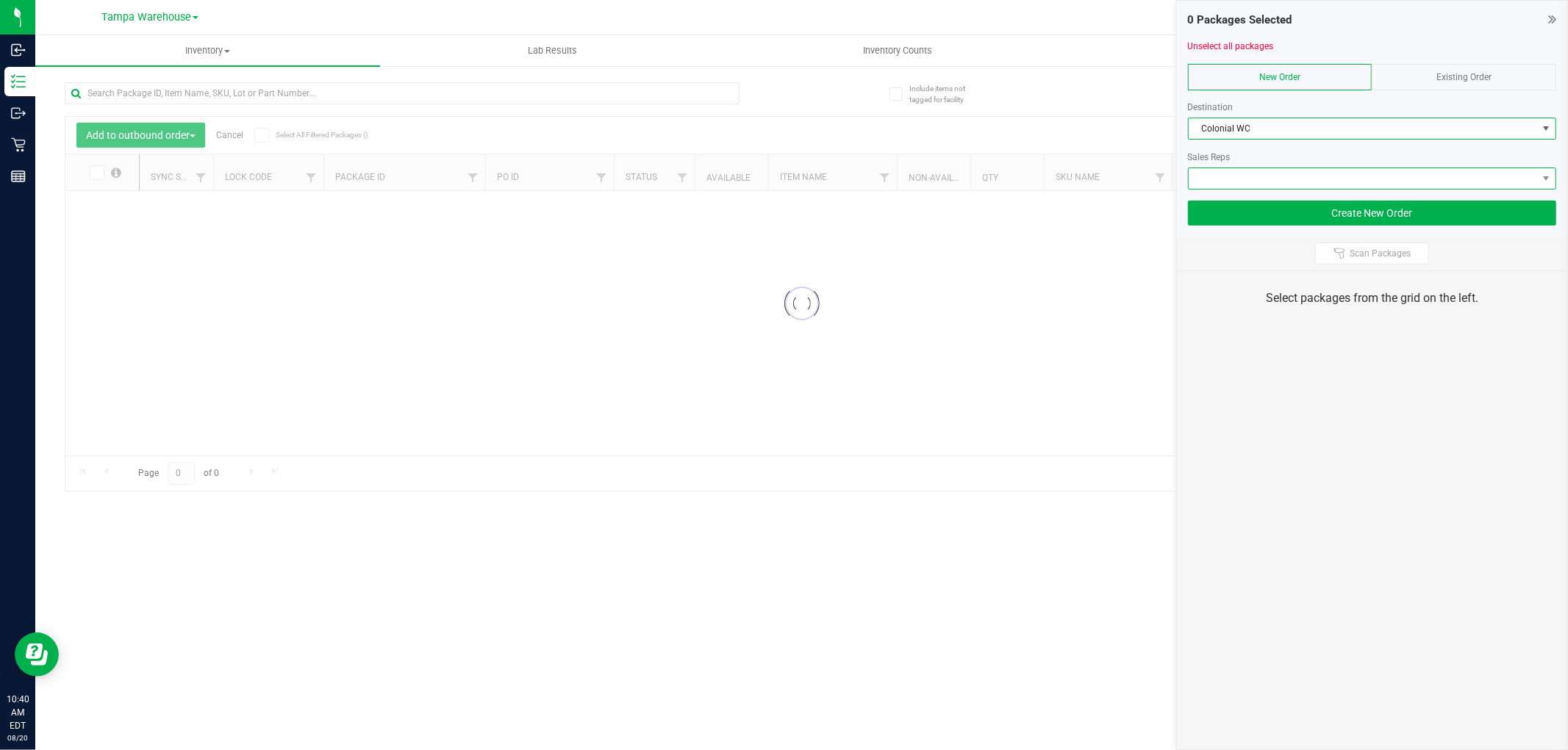
click at [1365, 181] on span at bounding box center [1362, 178] width 348 height 21
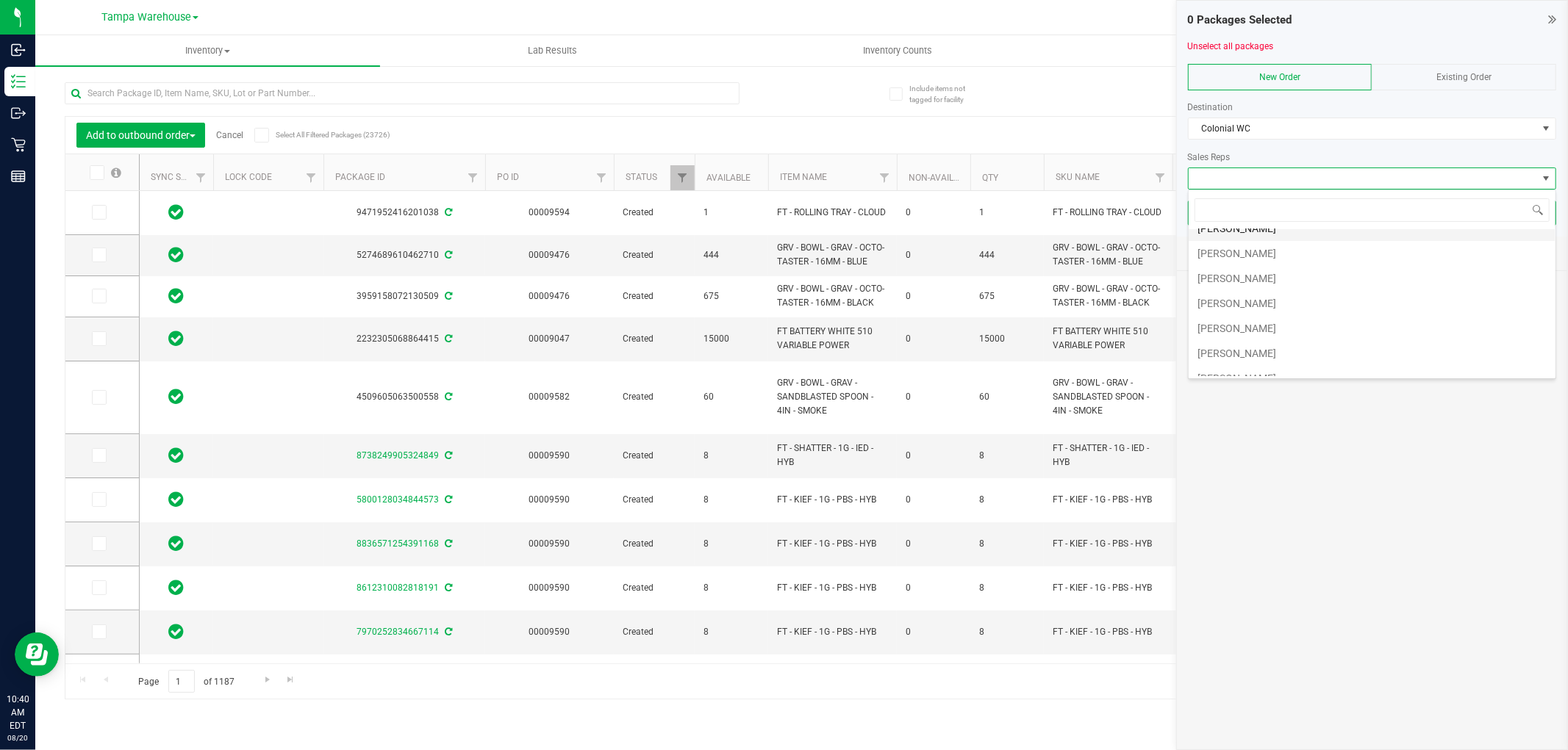
click at [1293, 234] on li "[PERSON_NAME]" at bounding box center [1372, 228] width 367 height 25
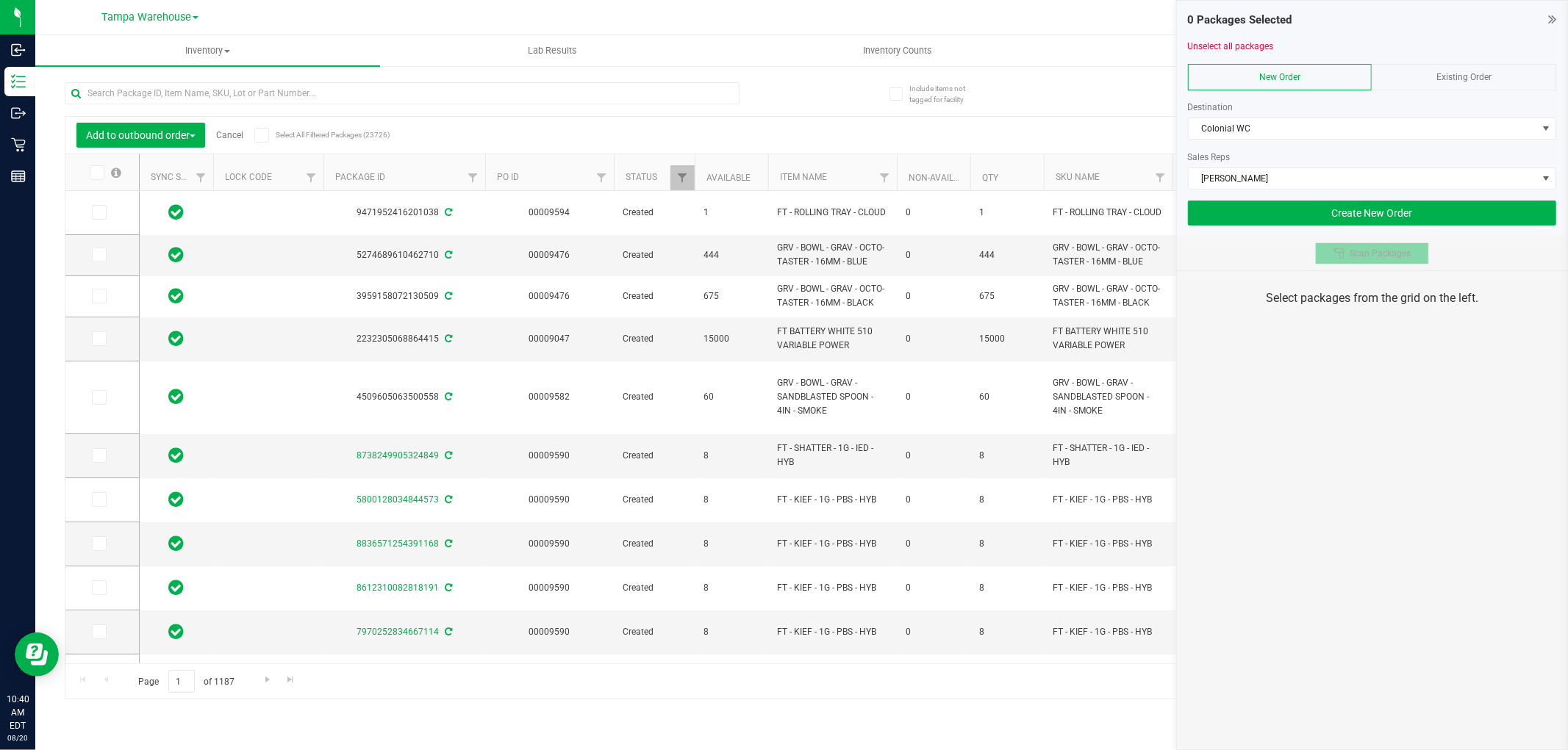
click at [1355, 260] on button "Scan Packages" at bounding box center [1371, 253] width 114 height 22
click at [1355, 366] on div "0 Packages Selected Unselect all packages New Order Existing Order Destination …" at bounding box center [1371, 375] width 391 height 750
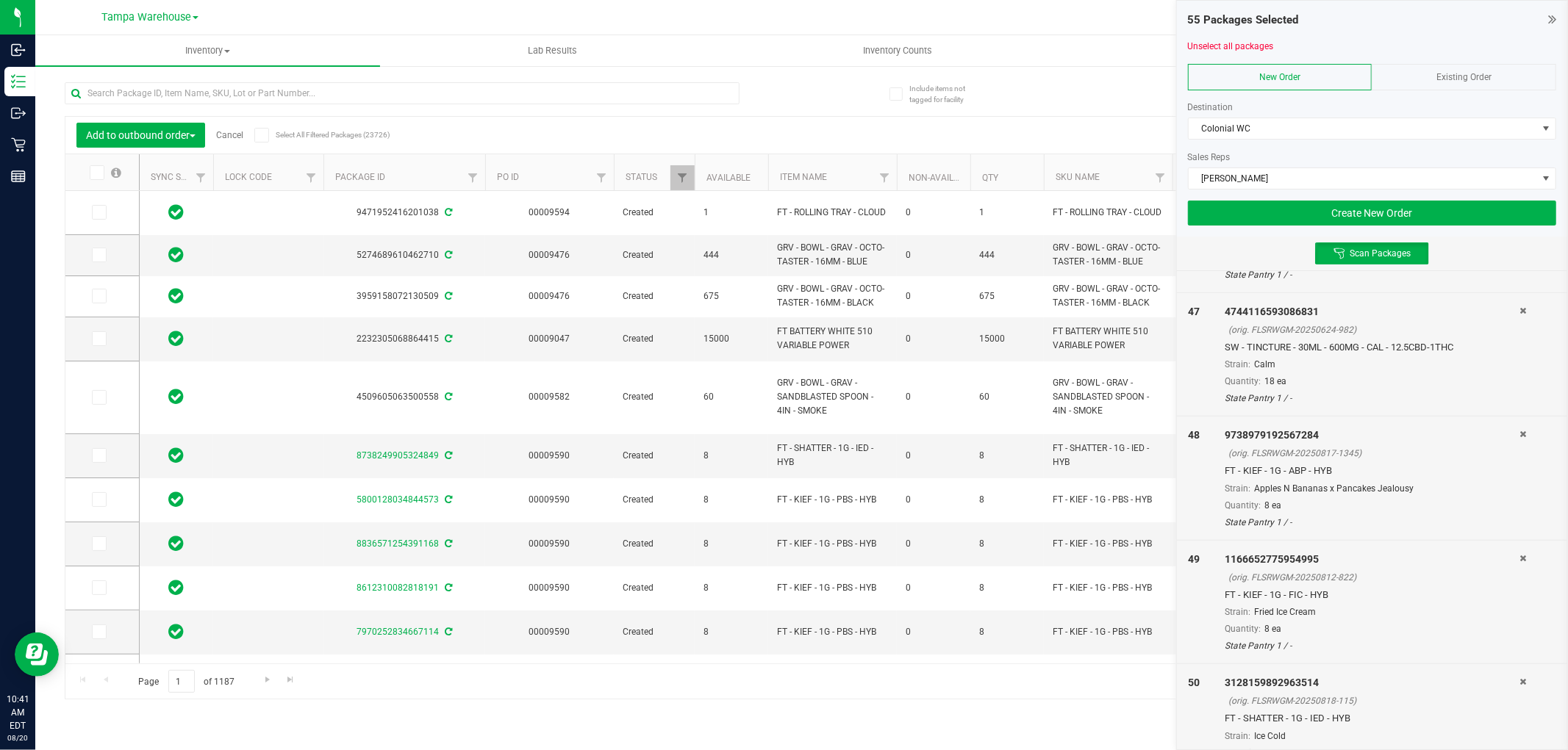
scroll to position [6367, 0]
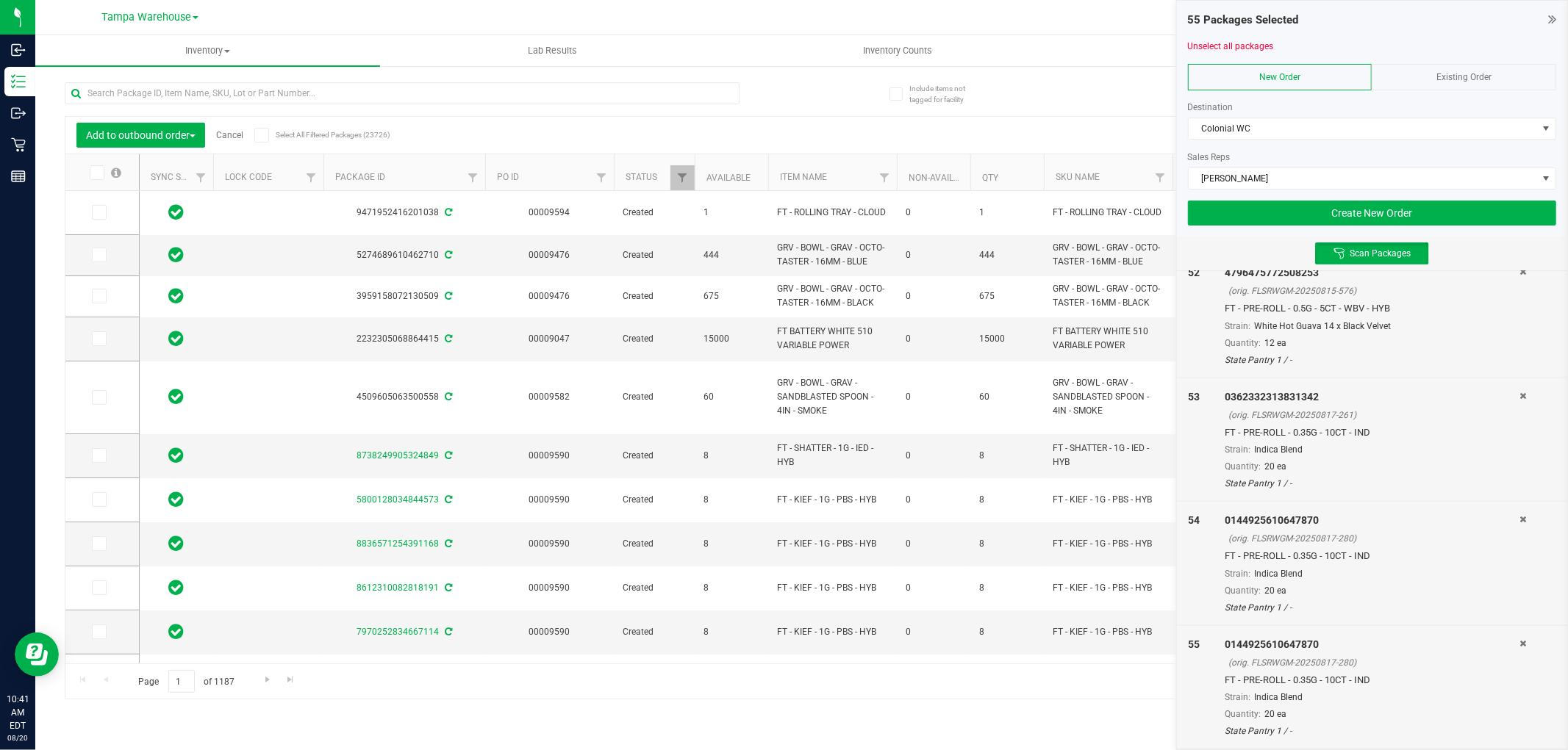
click at [1519, 641] on icon at bounding box center [1521, 643] width 6 height 9
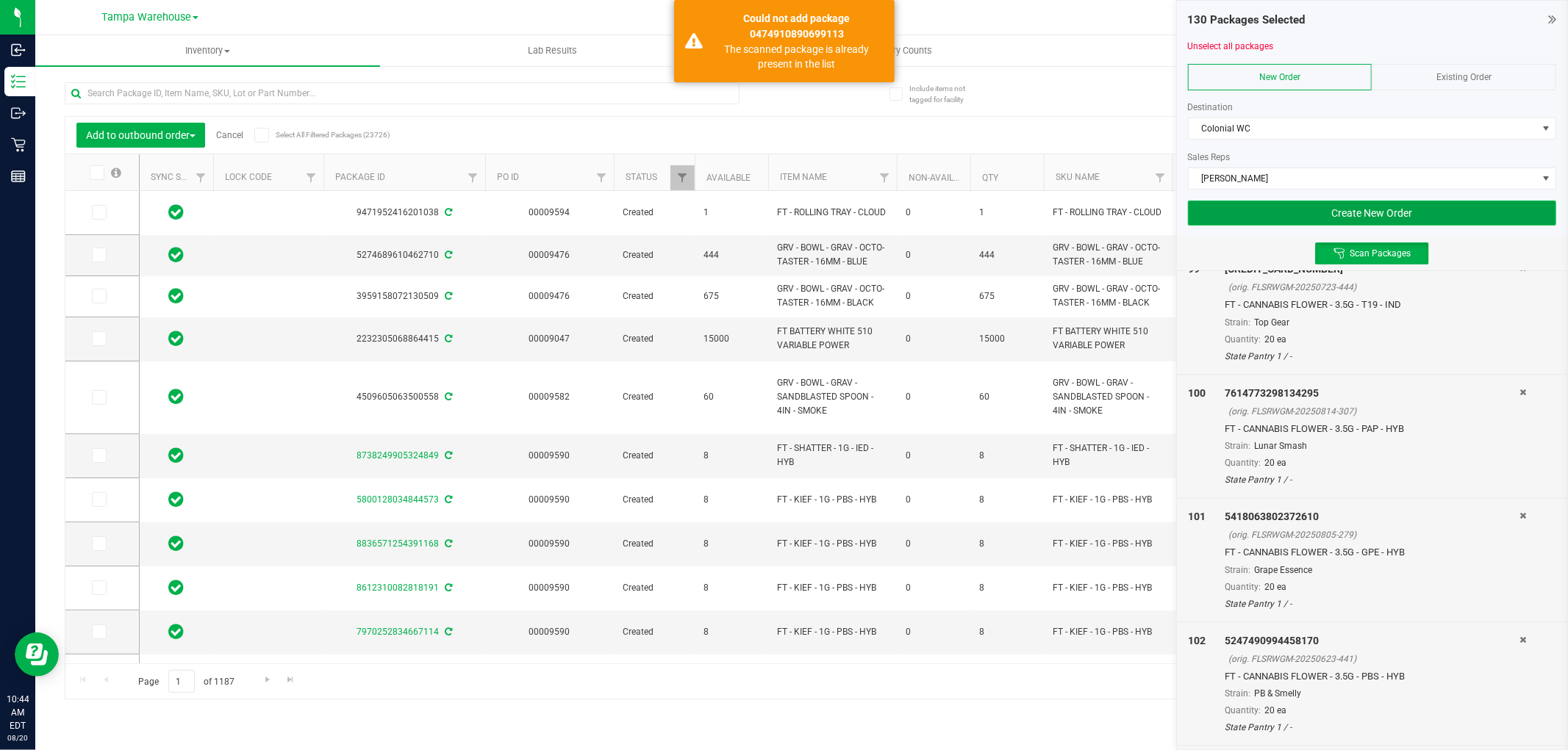
click at [1208, 224] on button "Create New Order" at bounding box center [1371, 213] width 368 height 25
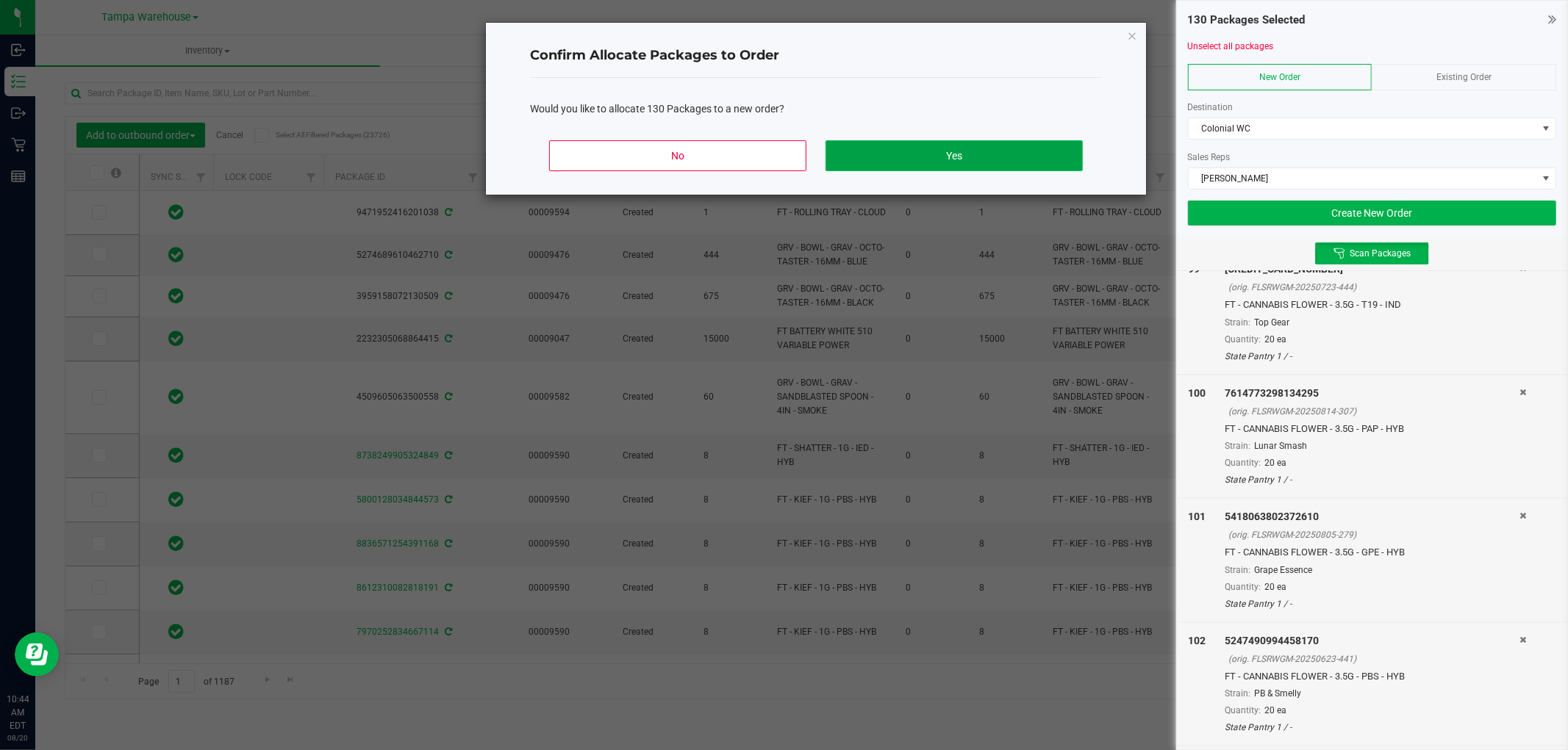
click at [974, 166] on button "Yes" at bounding box center [954, 156] width 257 height 30
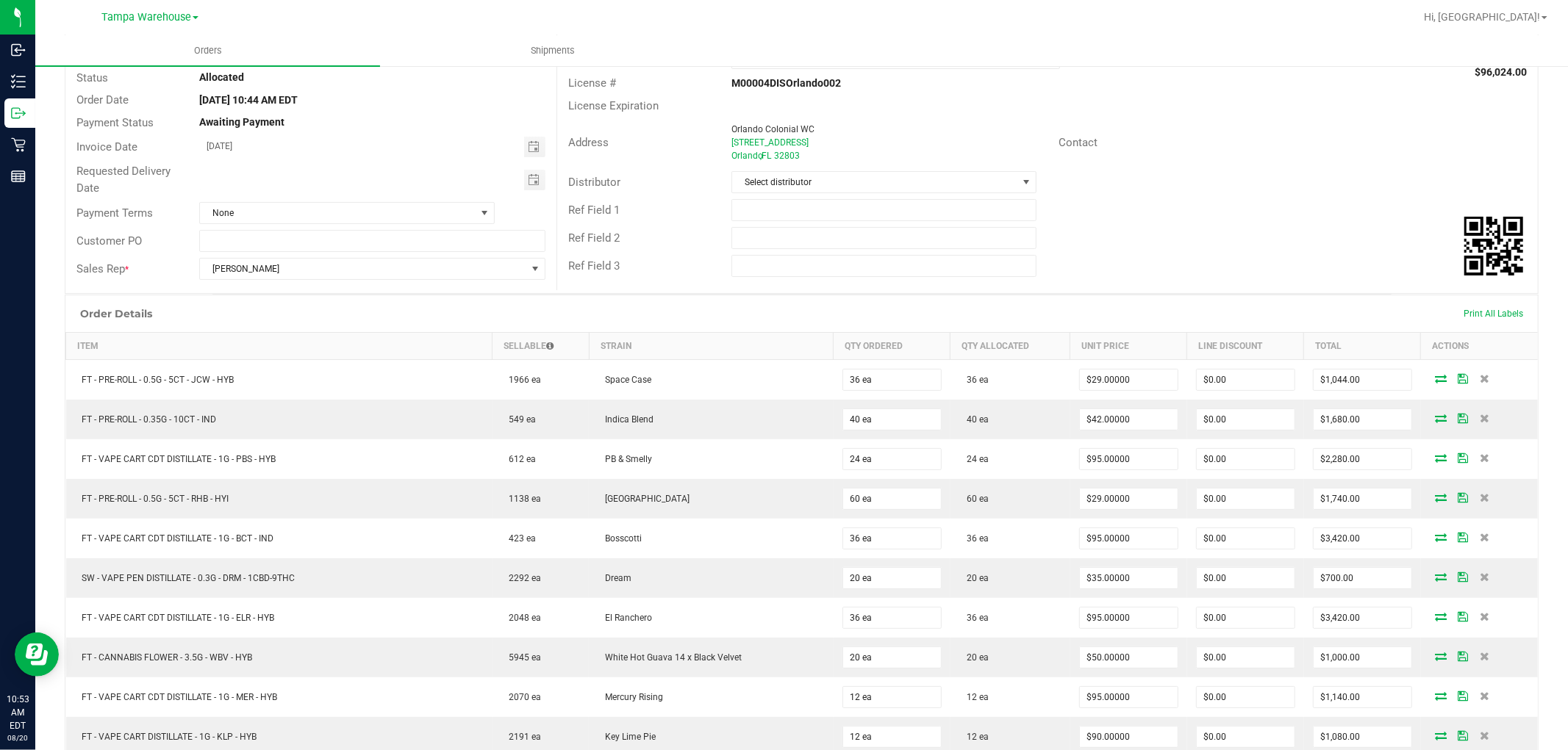
scroll to position [68, 0]
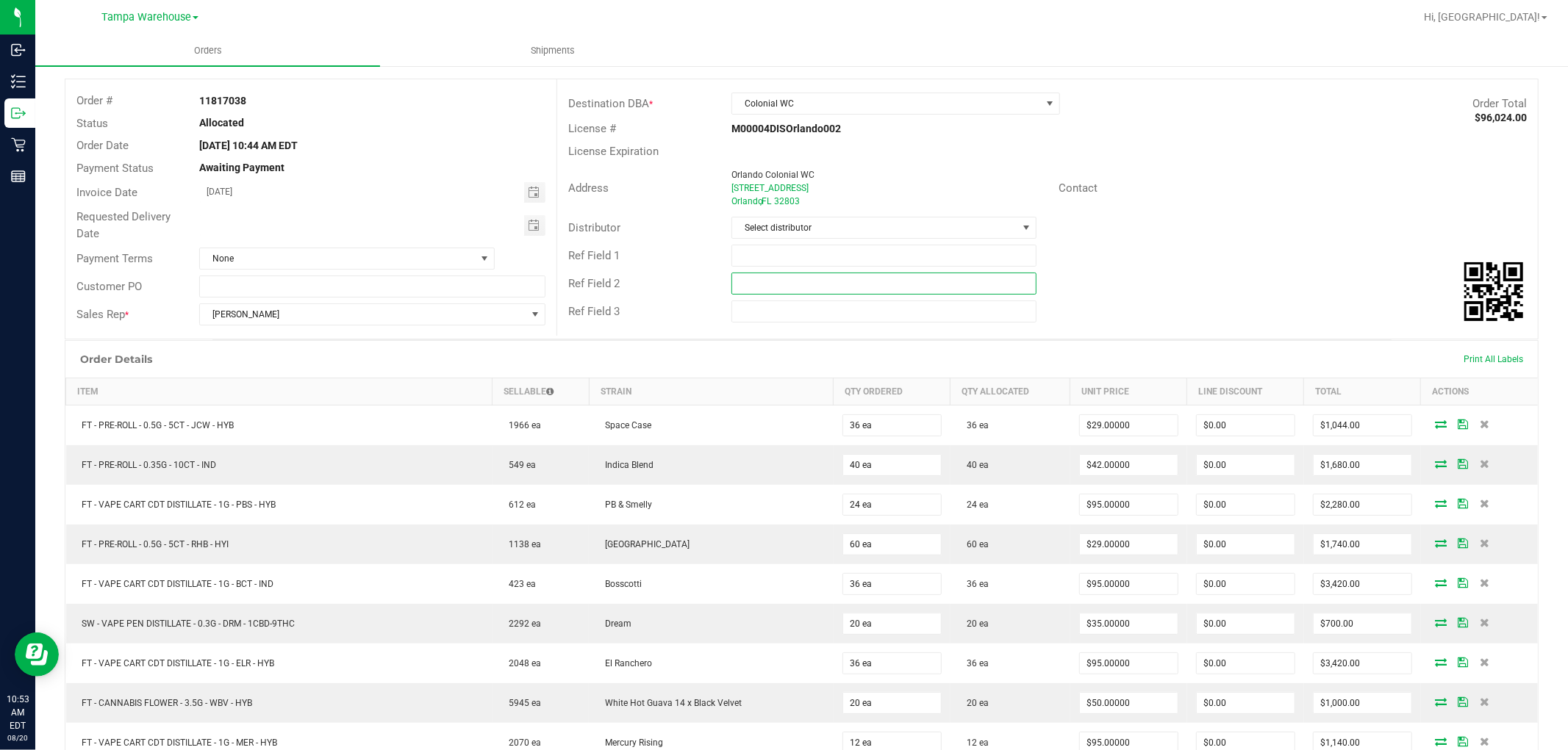
click at [799, 281] on input "text" at bounding box center [884, 283] width 305 height 22
type input "cannabis"
click at [797, 256] on input "text" at bounding box center [884, 255] width 305 height 22
type input "COL WC"
click at [796, 220] on span "Select distributor" at bounding box center [874, 227] width 285 height 21
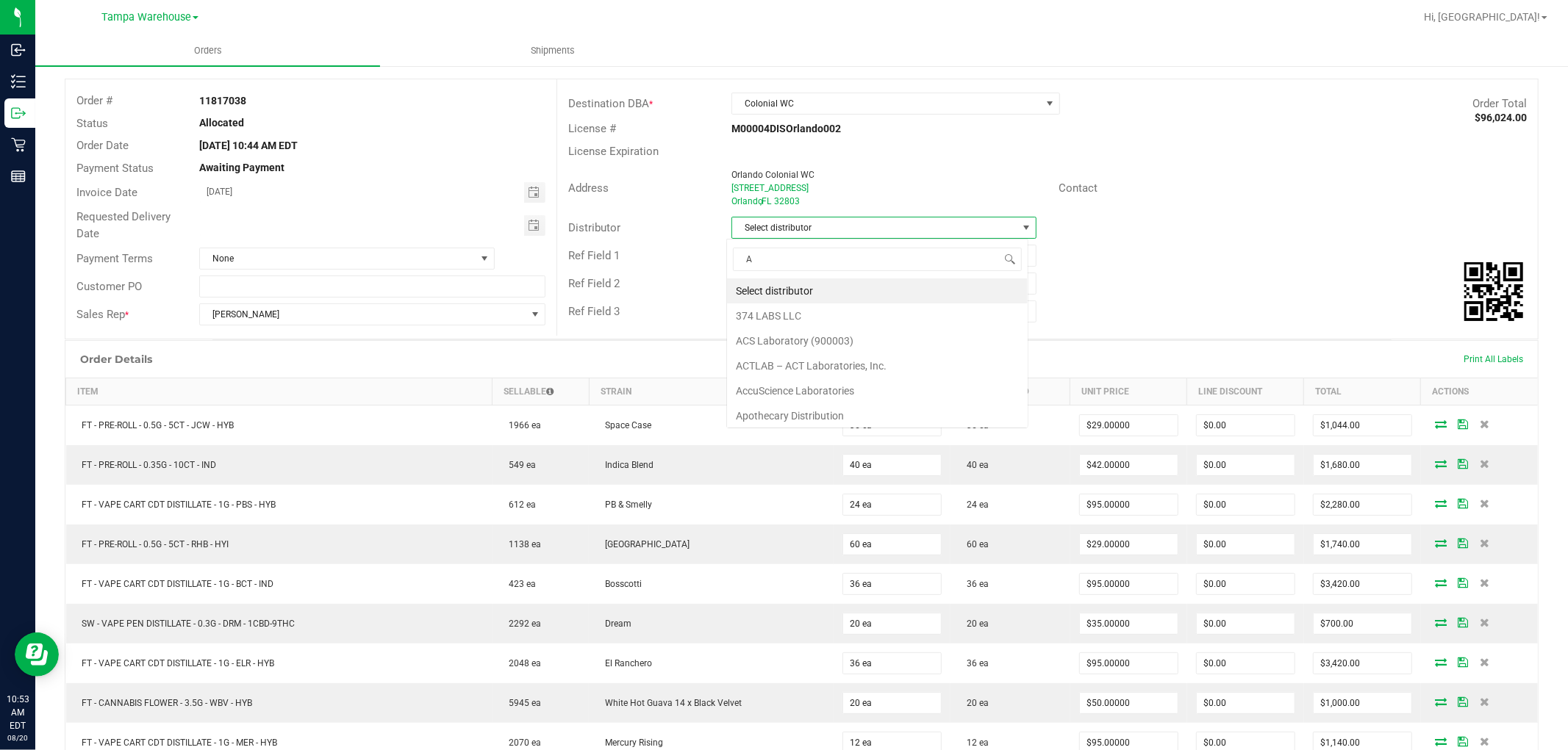
scroll to position [22, 302]
type input "AM"
click at [788, 331] on li "Tampa Warehouse" at bounding box center [878, 341] width 301 height 25
drag, startPoint x: 522, startPoint y: 225, endPoint x: 447, endPoint y: 277, distance: 91.3
click at [524, 225] on span "Toggle calendar" at bounding box center [535, 225] width 21 height 21
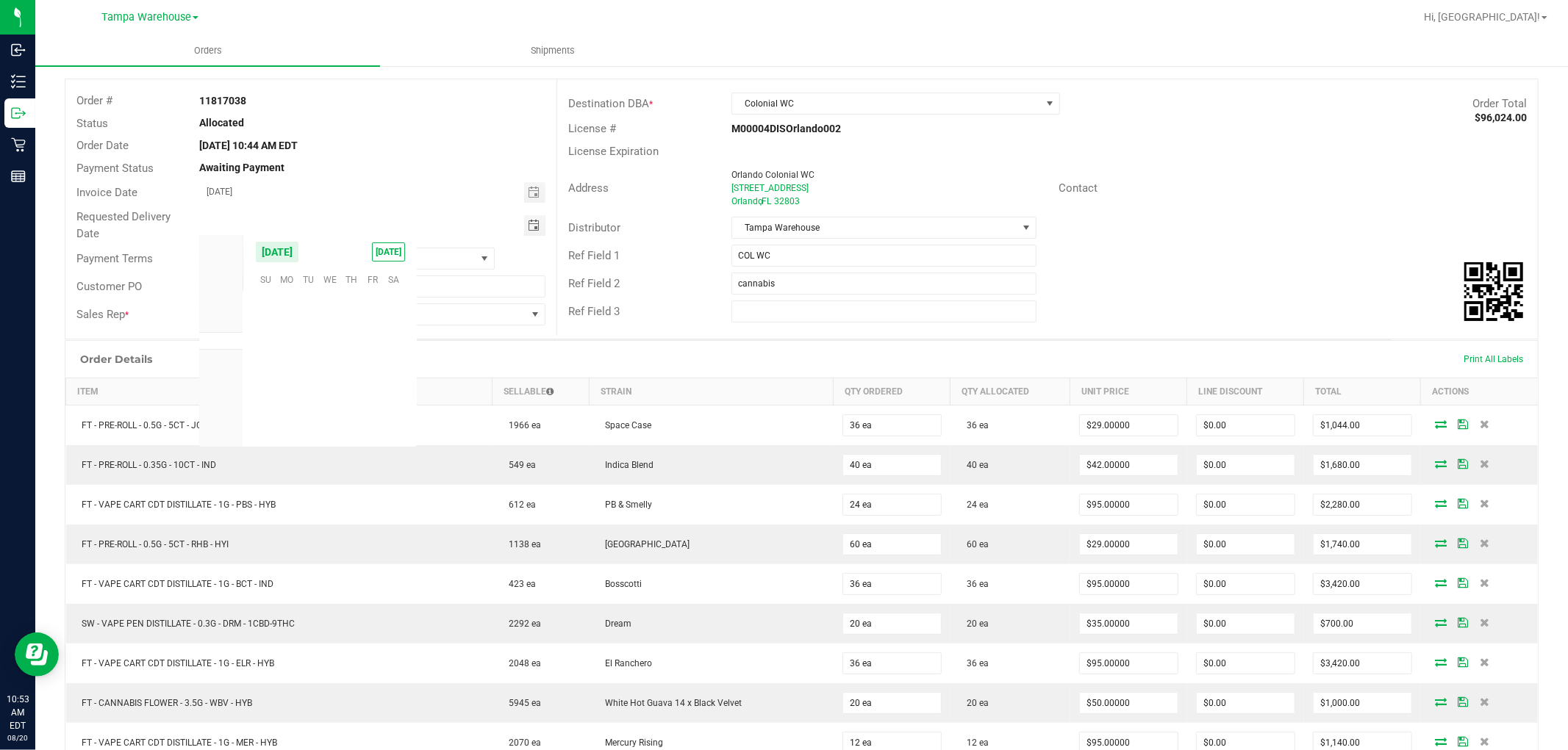
scroll to position [238065, 0]
click at [350, 362] on span "21" at bounding box center [351, 369] width 21 height 22
type input "08/21/2025"
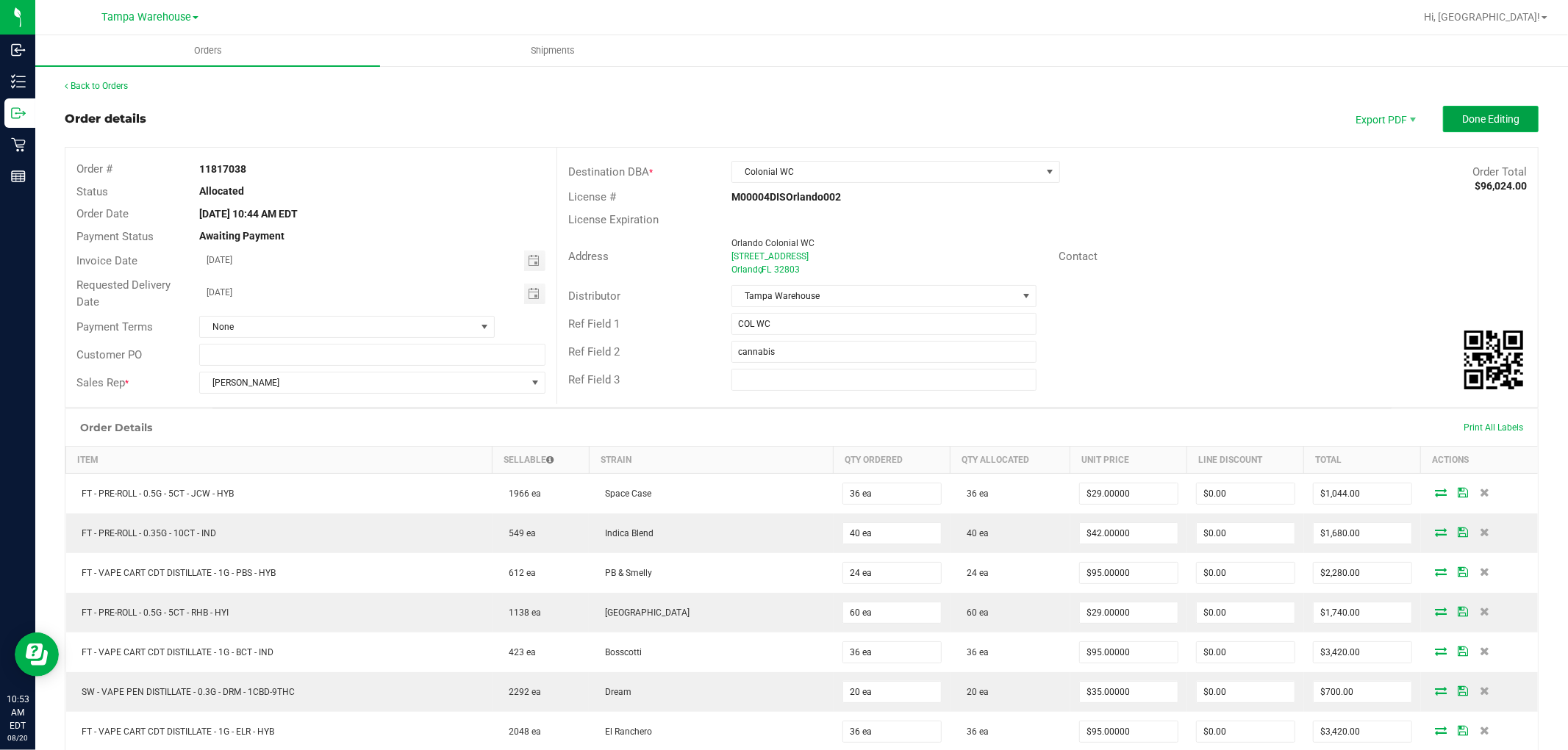
click at [1464, 121] on span "Done Editing" at bounding box center [1490, 118] width 57 height 12
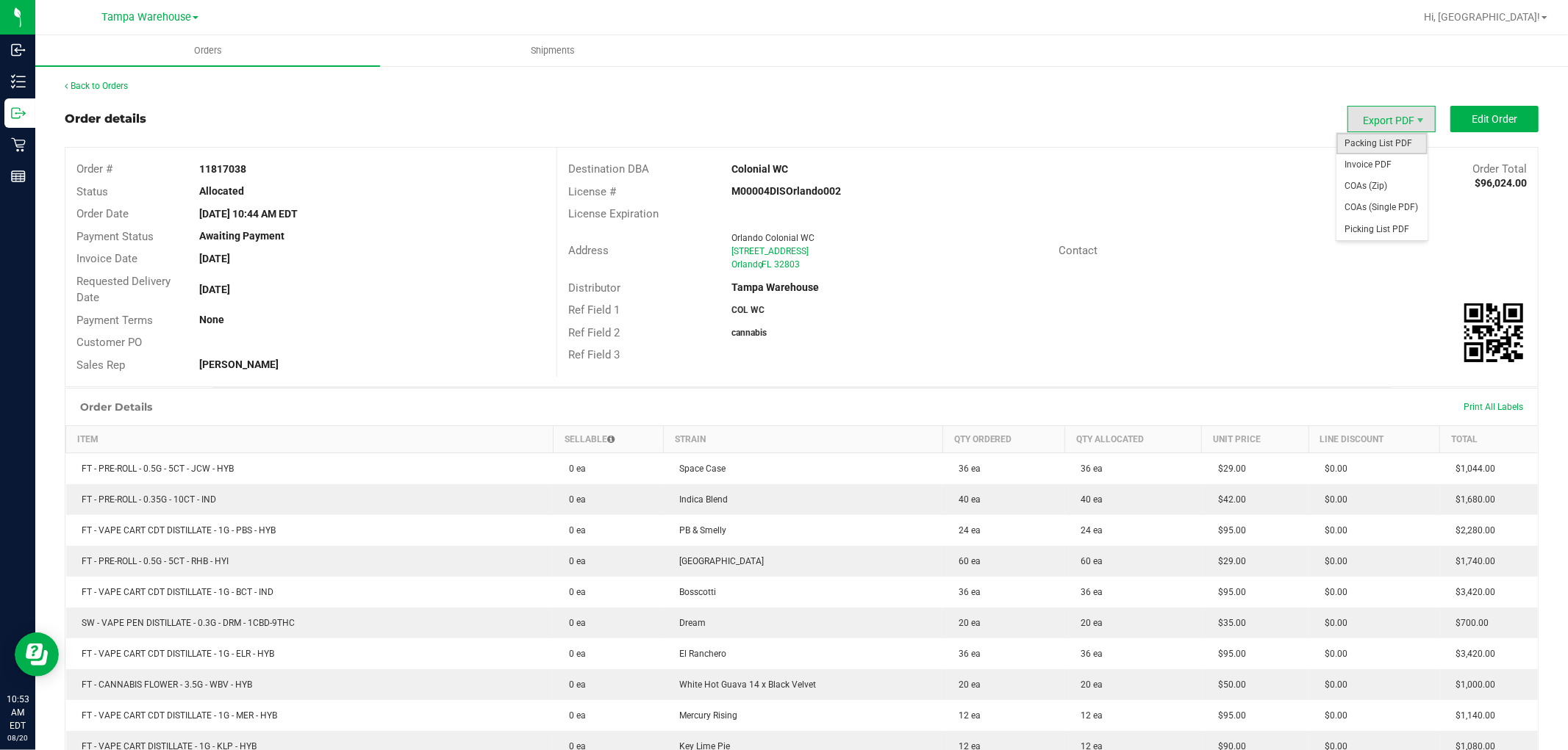
click at [1373, 136] on span "Packing List PDF" at bounding box center [1382, 144] width 91 height 21
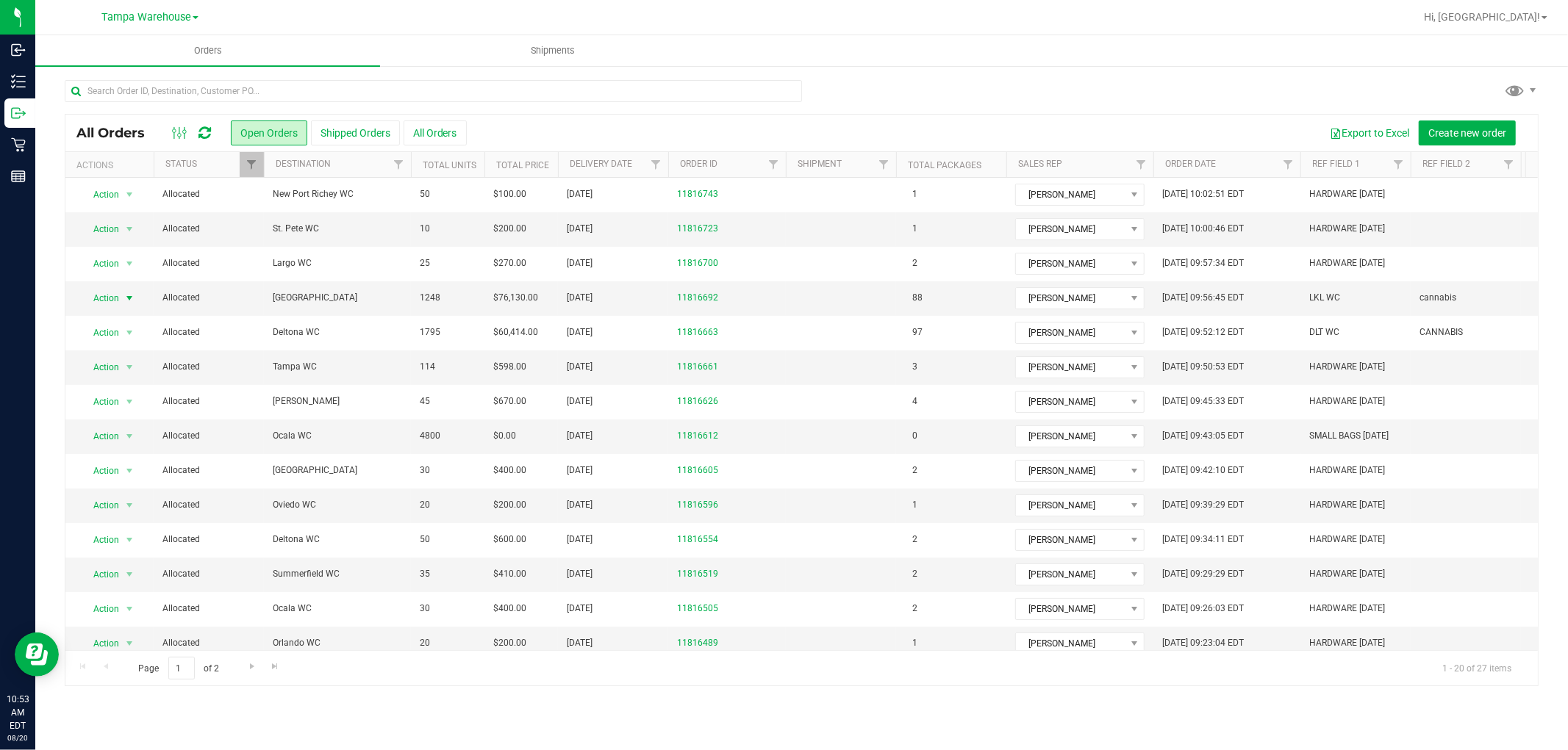
click at [208, 134] on icon at bounding box center [205, 132] width 13 height 14
